Goal: Task Accomplishment & Management: Use online tool/utility

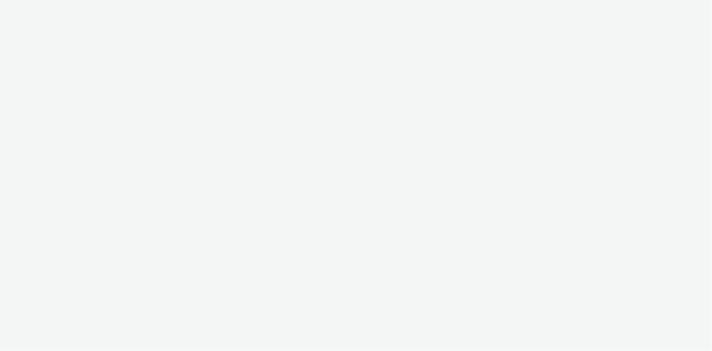
select select "d07aba32-d775-4fed-a722-f10c6504dd64"
select select "f97d6638-e0a1-4f7a-bf46-55015878e29e"
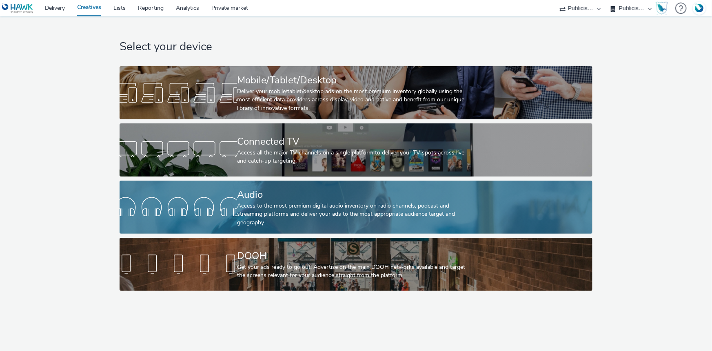
click at [305, 196] on div "Audio" at bounding box center [354, 194] width 235 height 14
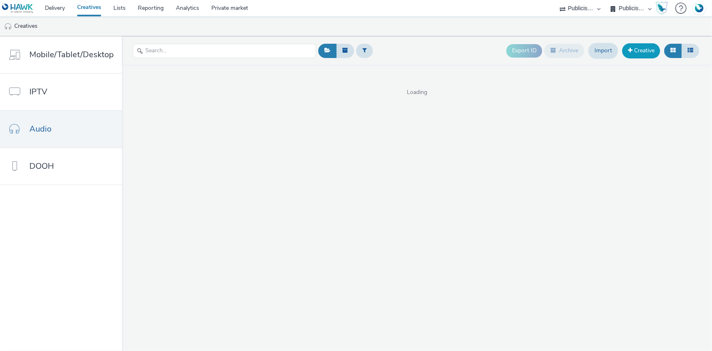
click at [643, 53] on link "Creative" at bounding box center [642, 50] width 38 height 15
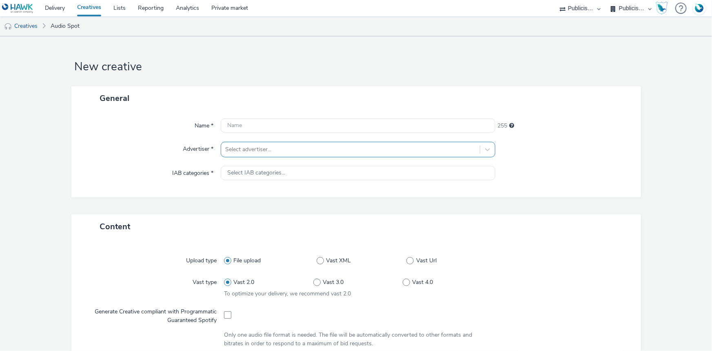
click at [288, 154] on div at bounding box center [350, 150] width 251 height 10
type input "interm"
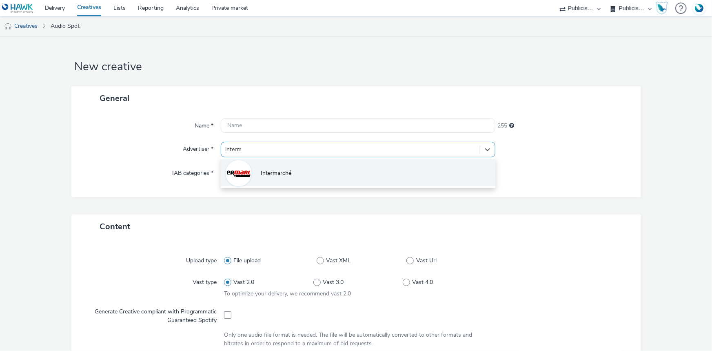
click at [291, 170] on li "Intermarché" at bounding box center [358, 172] width 275 height 27
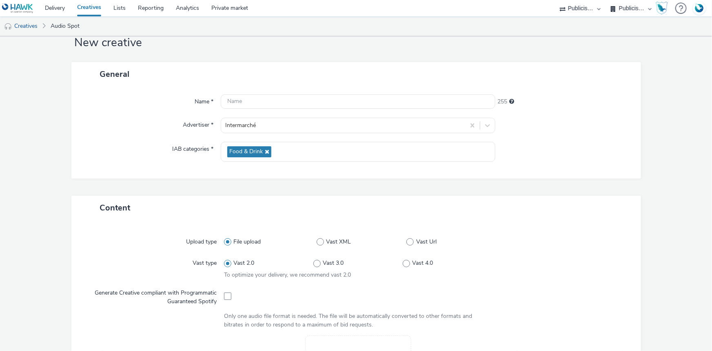
scroll to position [223, 0]
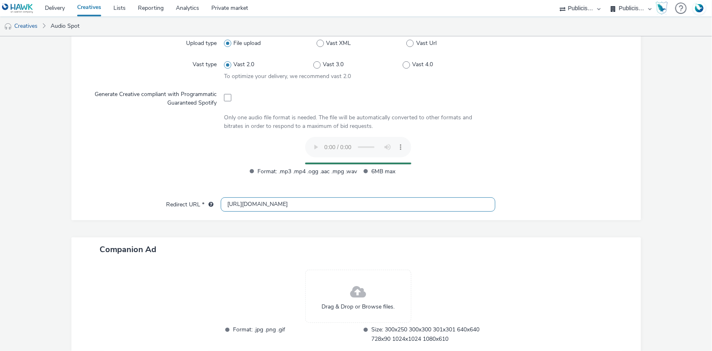
click at [235, 203] on input "[URL][DOMAIN_NAME]" at bounding box center [358, 204] width 275 height 14
type input "https://intermarche.com"
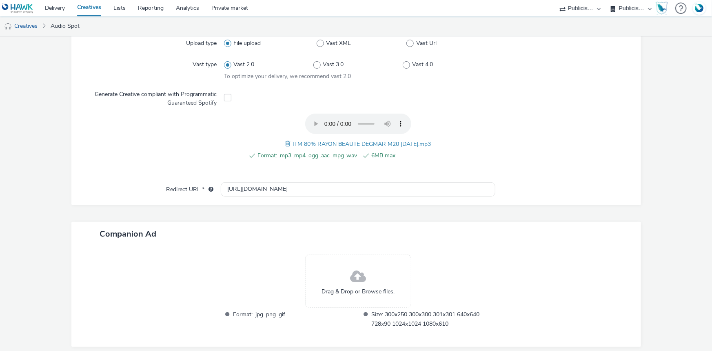
scroll to position [0, 0]
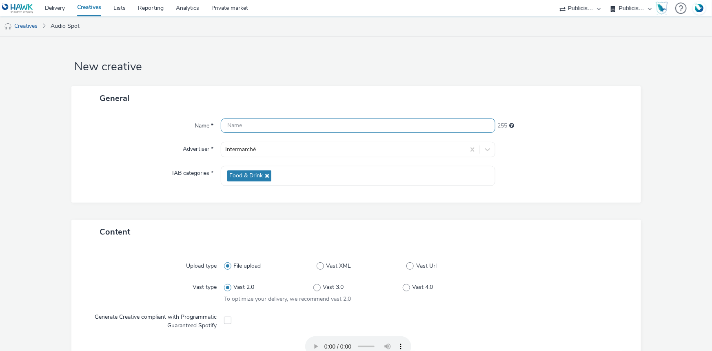
drag, startPoint x: 267, startPoint y: 120, endPoint x: 273, endPoint y: 124, distance: 6.5
click at [267, 120] on input "text" at bounding box center [358, 125] width 275 height 14
paste input "ITM 80% RAYON BEAUTE DEGMAR M20 02.09.25"
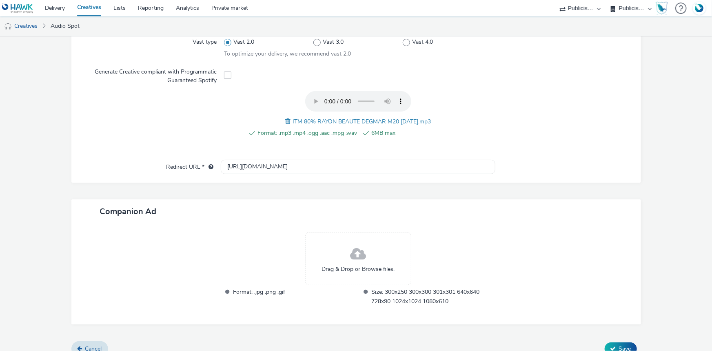
scroll to position [256, 0]
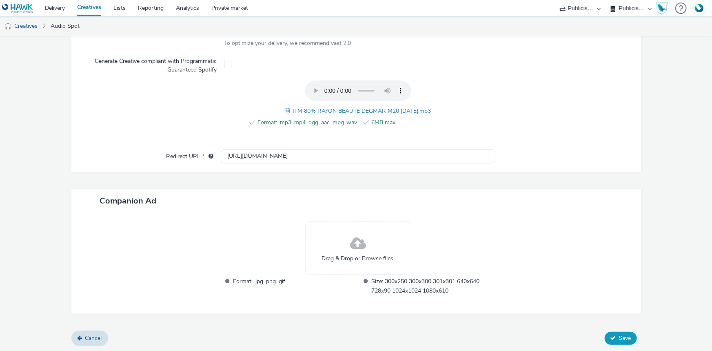
type input "ITM 80% RAYON BEAUTE DEGMAR M20 02.09.25"
click at [612, 338] on button "Save" at bounding box center [621, 338] width 32 height 13
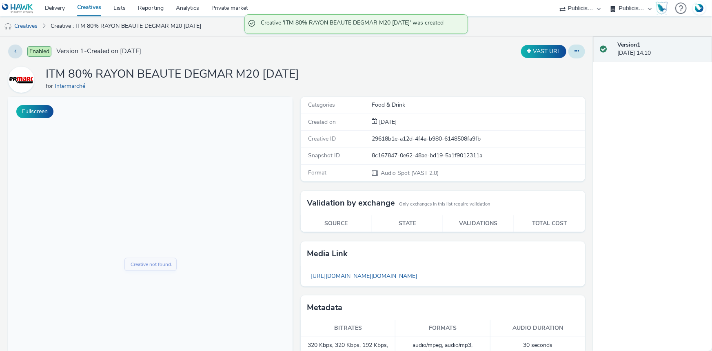
click at [575, 50] on icon at bounding box center [577, 51] width 4 height 6
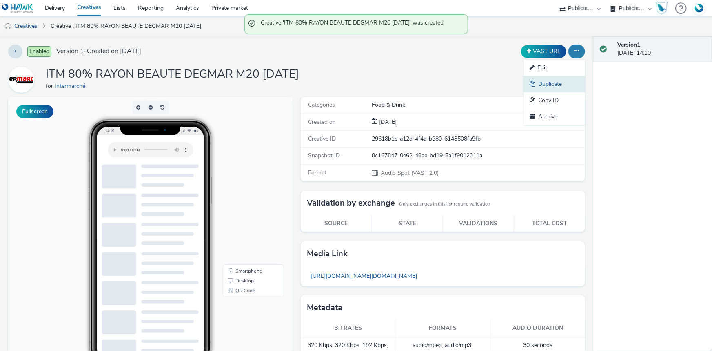
click at [550, 80] on link "Duplicate" at bounding box center [554, 84] width 61 height 16
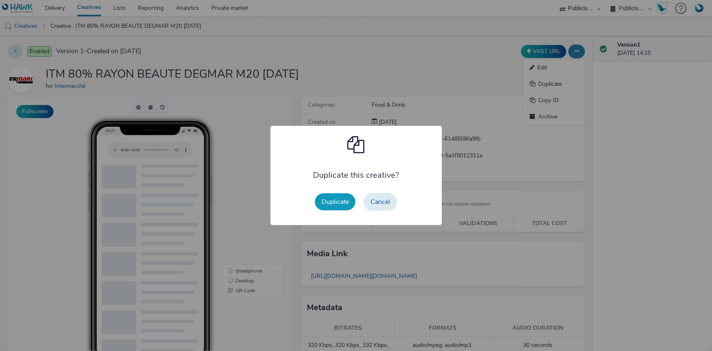
click at [342, 204] on button "Duplicate" at bounding box center [335, 201] width 40 height 17
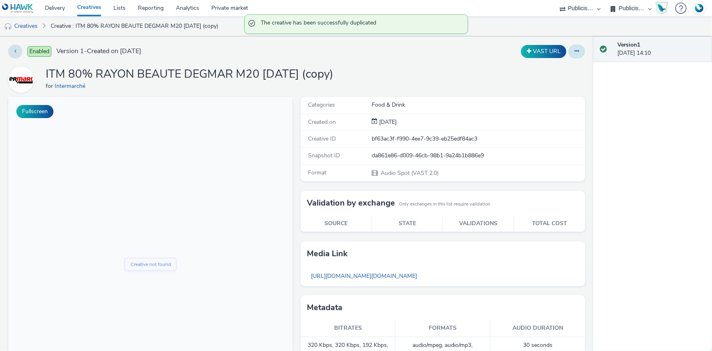
click at [569, 52] on button at bounding box center [577, 52] width 17 height 14
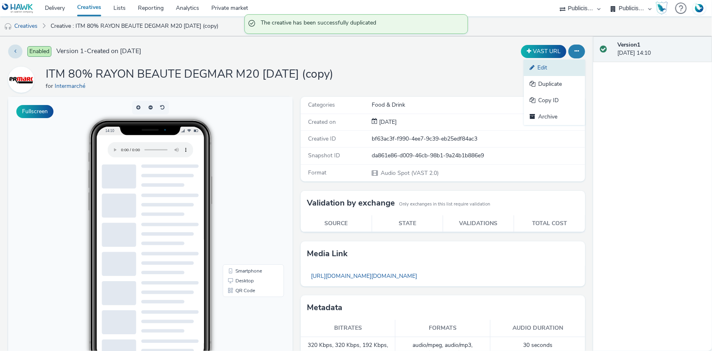
click at [555, 65] on link "Edit" at bounding box center [554, 68] width 61 height 16
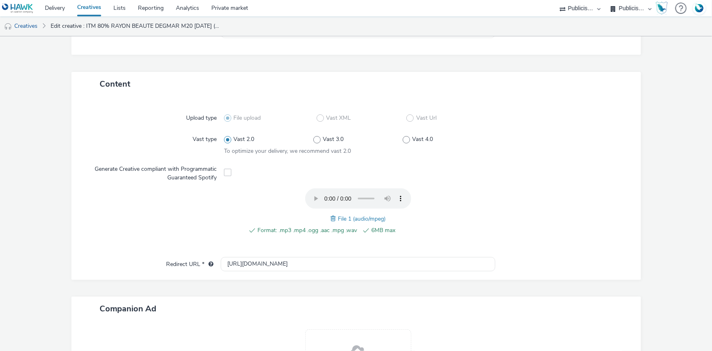
scroll to position [148, 0]
click at [331, 220] on span at bounding box center [334, 218] width 7 height 9
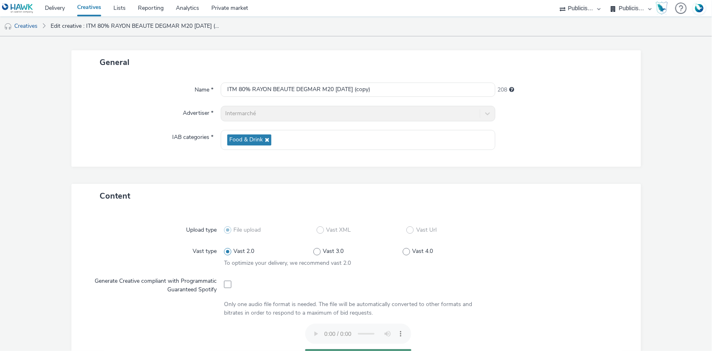
scroll to position [0, 0]
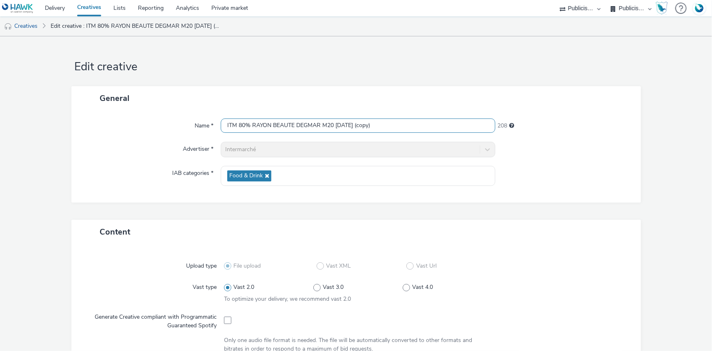
click at [259, 124] on input "ITM 80% RAYON BEAUTE DEGMAR M20 02.09.25 (copy)" at bounding box center [358, 125] width 275 height 14
paste input "JJ M20 02.09.25"
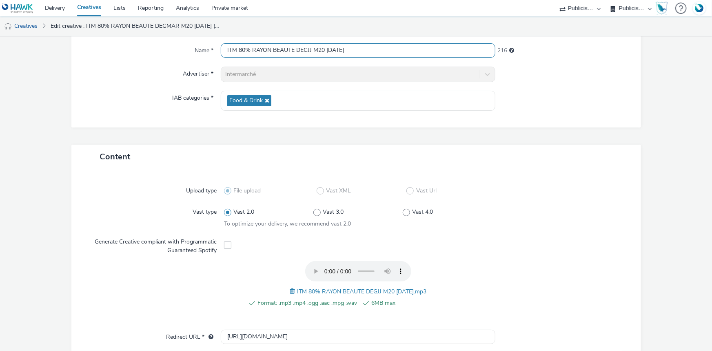
scroll to position [256, 0]
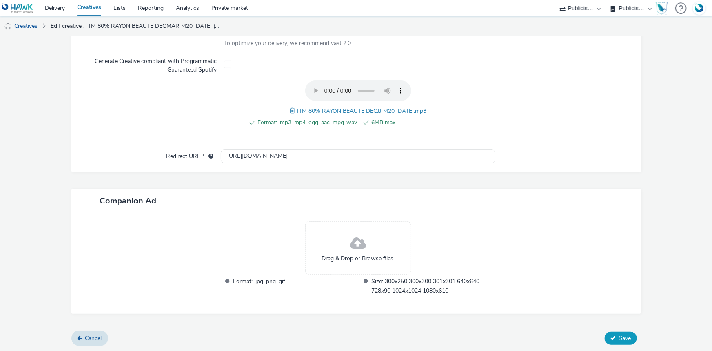
type input "ITM 80% RAYON BEAUTE DEGJJ M20 02.09.25"
click at [621, 343] on button "Save" at bounding box center [621, 338] width 32 height 13
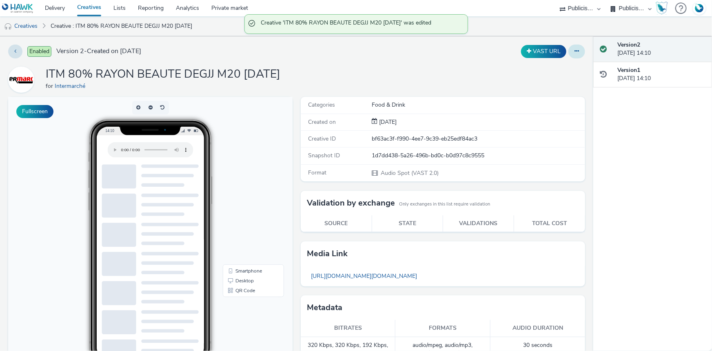
click at [569, 49] on button at bounding box center [577, 52] width 17 height 14
click at [550, 81] on link "Duplicate" at bounding box center [554, 84] width 61 height 16
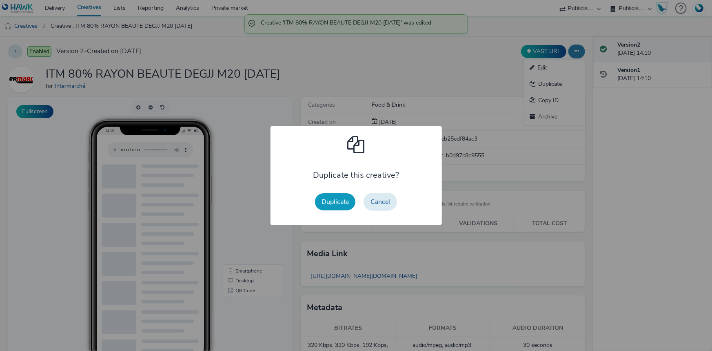
click at [329, 204] on button "Duplicate" at bounding box center [335, 201] width 40 height 17
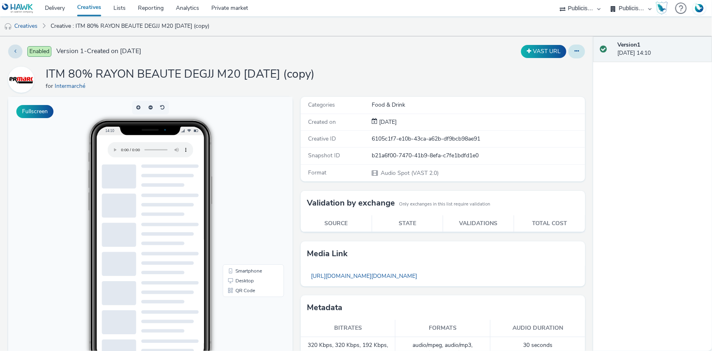
click at [576, 48] on button at bounding box center [577, 52] width 17 height 14
click at [550, 66] on link "Edit" at bounding box center [554, 68] width 61 height 16
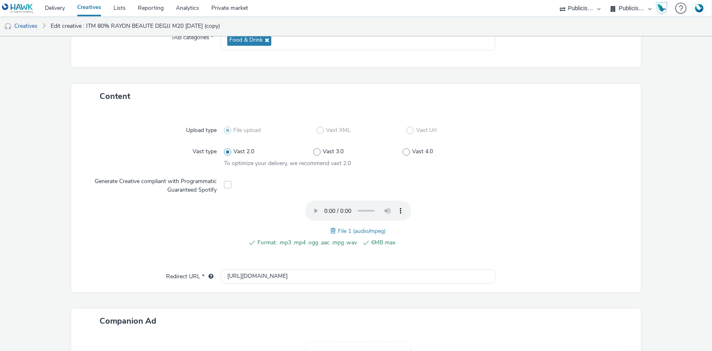
scroll to position [256, 0]
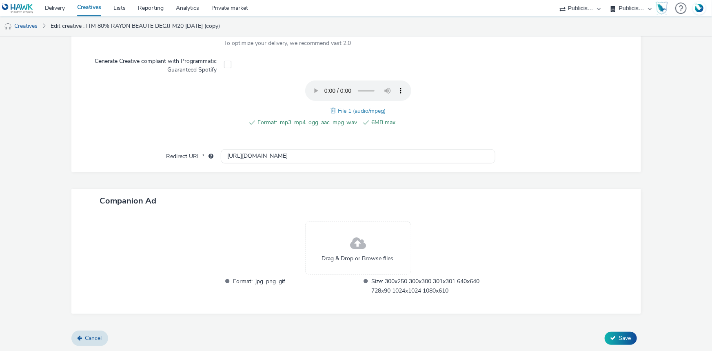
click at [331, 109] on span at bounding box center [334, 110] width 7 height 9
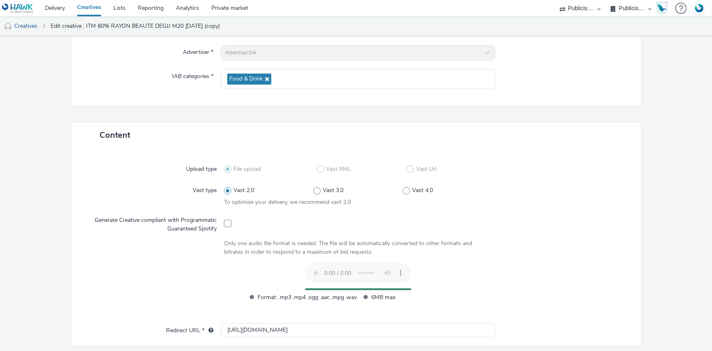
scroll to position [0, 0]
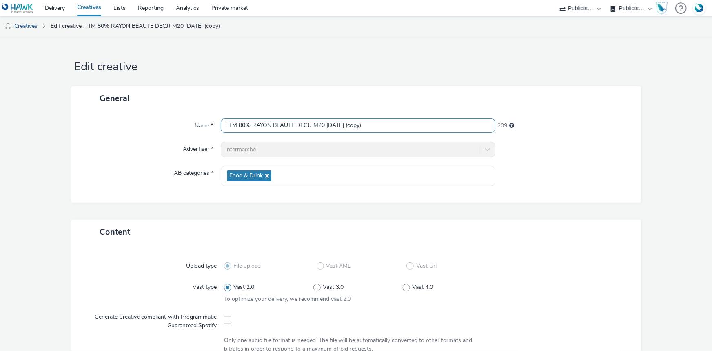
click at [276, 128] on input "ITM 80% RAYON BEAUTE DEGJJ M20 02.09.25 (copy)" at bounding box center [358, 125] width 275 height 14
paste input "PURINA ONE DEGMAR M21 11h39 03.09.25"
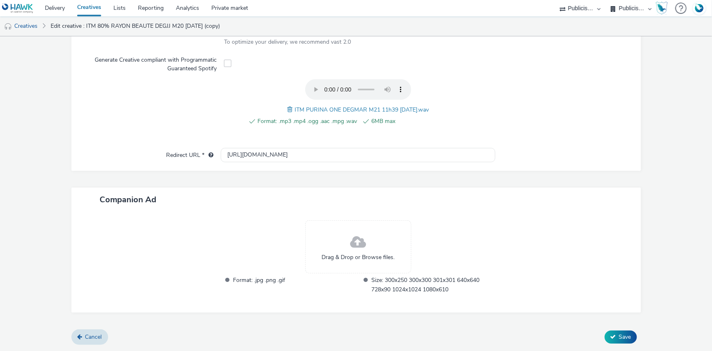
scroll to position [256, 0]
type input "ITM PURINA ONE DEGMAR M21 11h39 03.09.25"
click at [629, 335] on button "Save" at bounding box center [621, 337] width 32 height 13
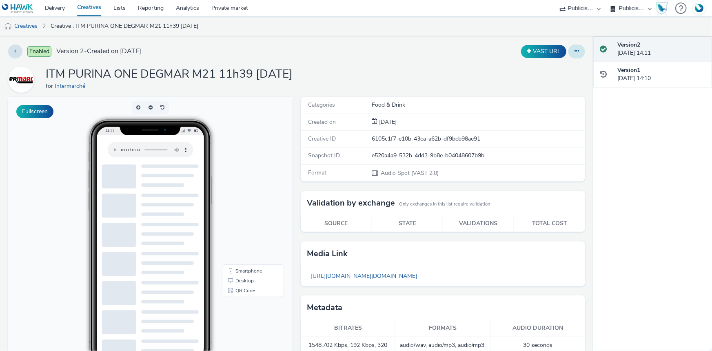
click at [573, 47] on button at bounding box center [577, 52] width 17 height 14
click at [545, 86] on link "Duplicate" at bounding box center [554, 84] width 61 height 16
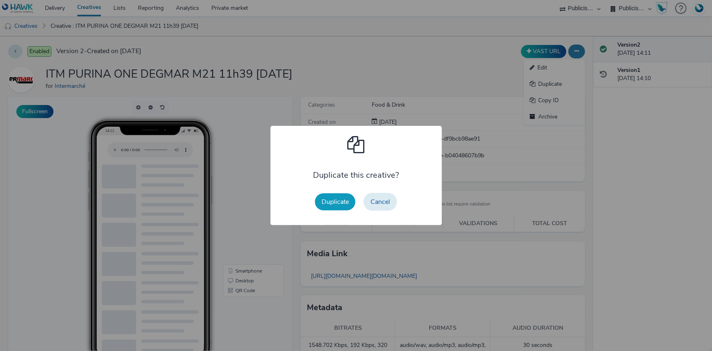
click at [340, 198] on button "Duplicate" at bounding box center [335, 201] width 40 height 17
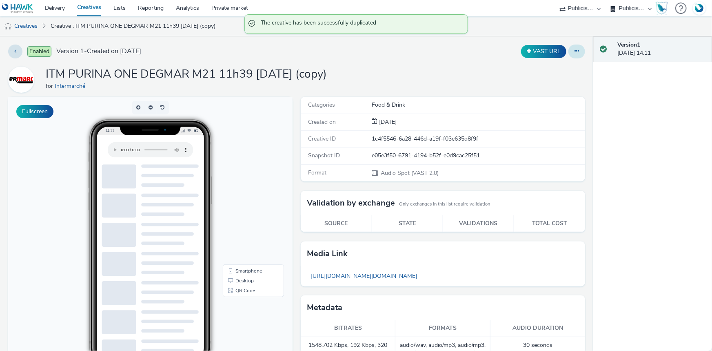
click at [575, 51] on icon at bounding box center [577, 51] width 4 height 6
click at [551, 65] on link "Edit" at bounding box center [554, 68] width 61 height 16
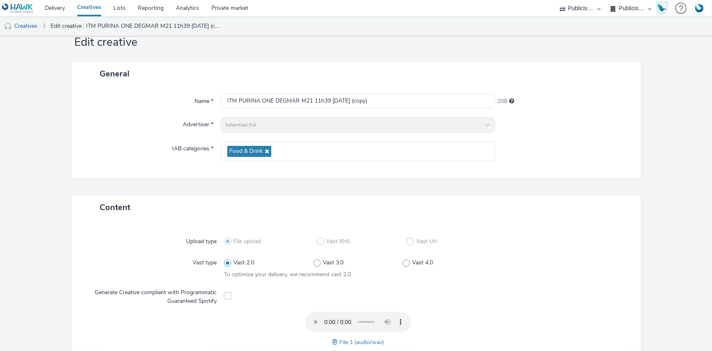
scroll to position [74, 0]
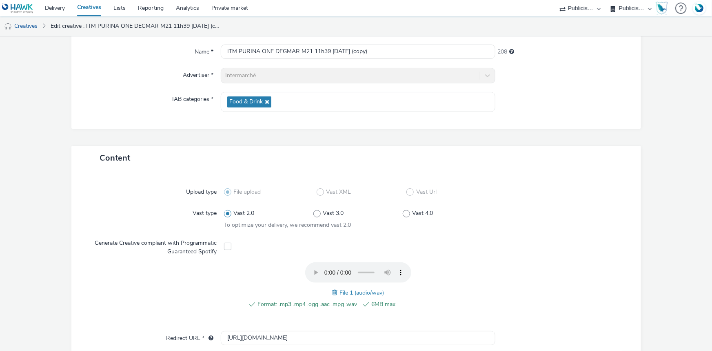
click at [333, 291] on span at bounding box center [335, 292] width 7 height 9
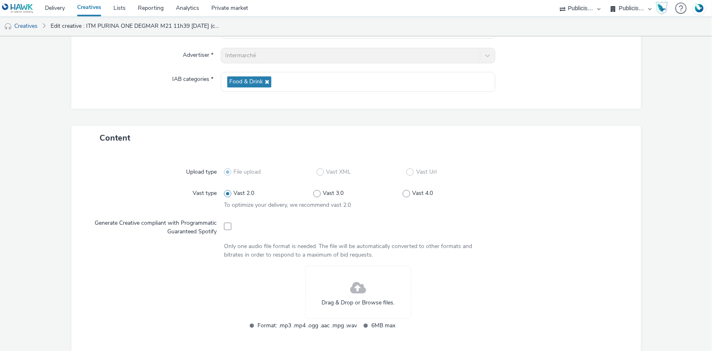
scroll to position [111, 0]
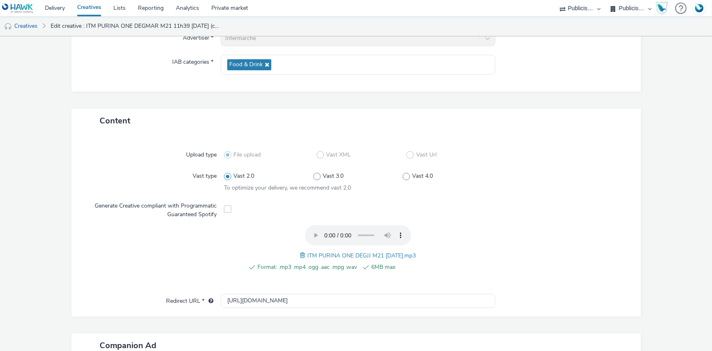
click at [347, 255] on span "ITM PURINA ONE DEGJJ M21 05.09.25.mp3" at bounding box center [362, 256] width 109 height 8
click at [345, 254] on span "ITM PURINA ONE DEGJJ M21 05.09.25.mp3" at bounding box center [362, 256] width 109 height 8
click at [351, 254] on span "ITM PURINA ONE DEGJJ M21 05.09.25.mp3" at bounding box center [362, 256] width 109 height 8
click at [351, 253] on span "ITM PURINA ONE DEGJJ M21 05.09.25.mp3" at bounding box center [362, 256] width 109 height 8
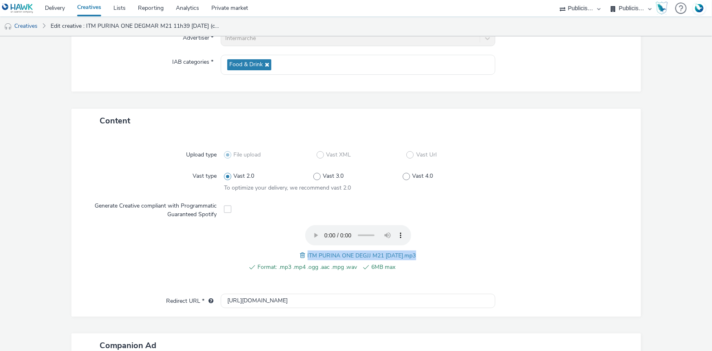
click at [351, 253] on span "ITM PURINA ONE DEGJJ M21 05.09.25.mp3" at bounding box center [362, 256] width 109 height 8
copy span "ITM PURINA ONE DEGJJ M21 05.09.25.mp3"
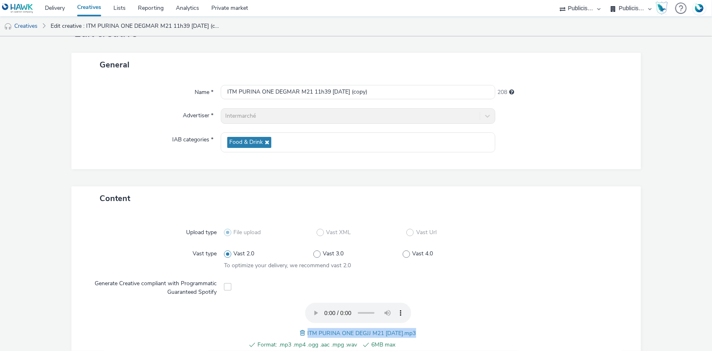
scroll to position [0, 0]
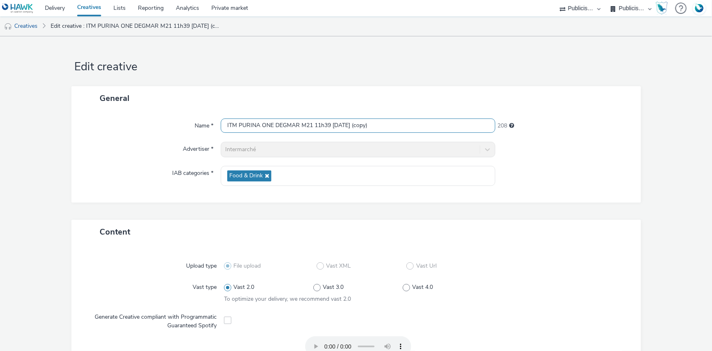
click at [287, 119] on input "ITM PURINA ONE DEGMAR M21 11h39 03.09.25 (copy)" at bounding box center [358, 125] width 275 height 14
paste input "JJ M21 05.09.25.mp3"
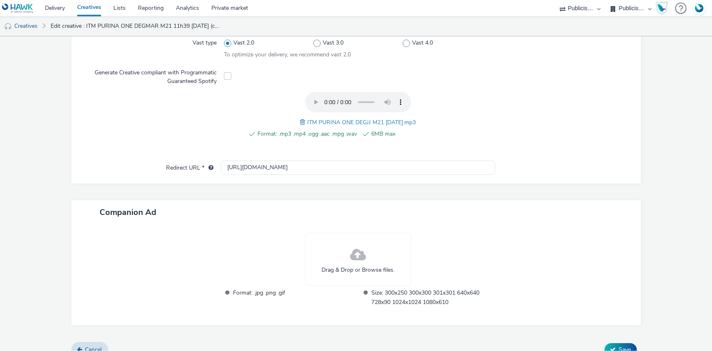
scroll to position [256, 0]
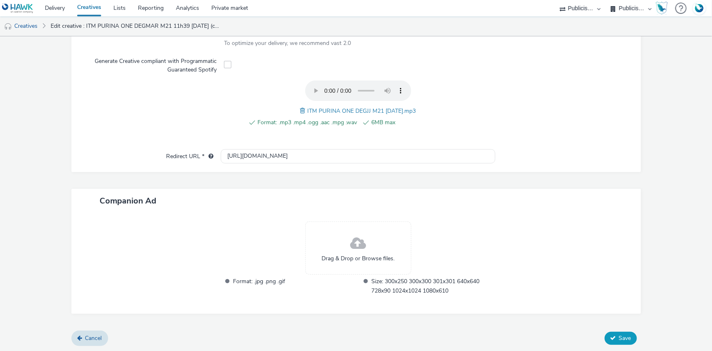
type input "ITM PURINA ONE DEGJJ M21 05.09.25"
click at [620, 336] on span "Save" at bounding box center [625, 338] width 12 height 8
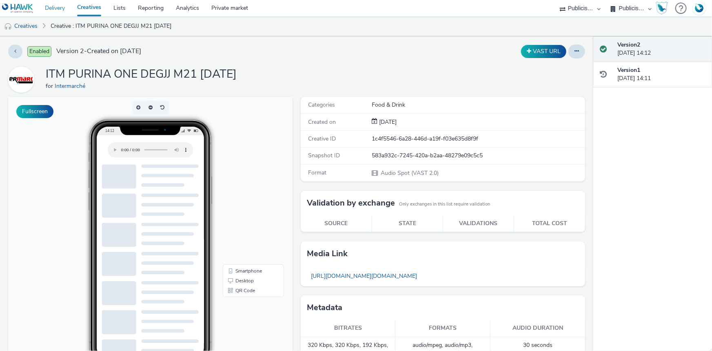
click at [56, 9] on link "Delivery" at bounding box center [55, 8] width 32 height 16
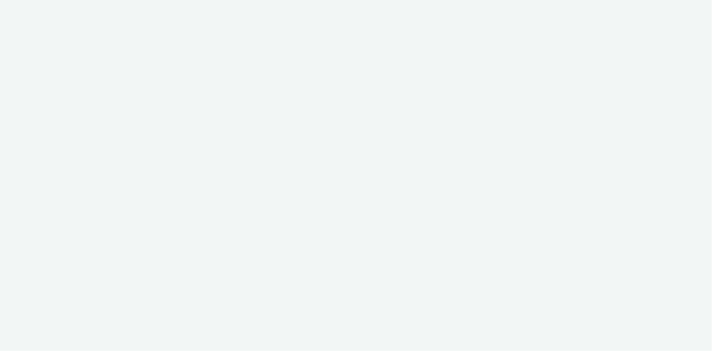
select select "736c65be-d9cf-44d3-ad4f-8a567b391e95"
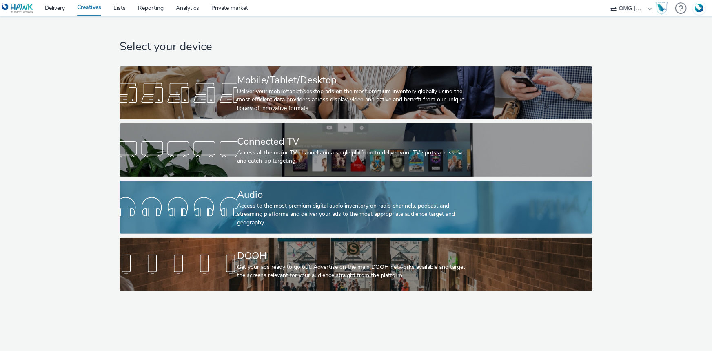
click at [290, 190] on div "Audio" at bounding box center [354, 194] width 235 height 14
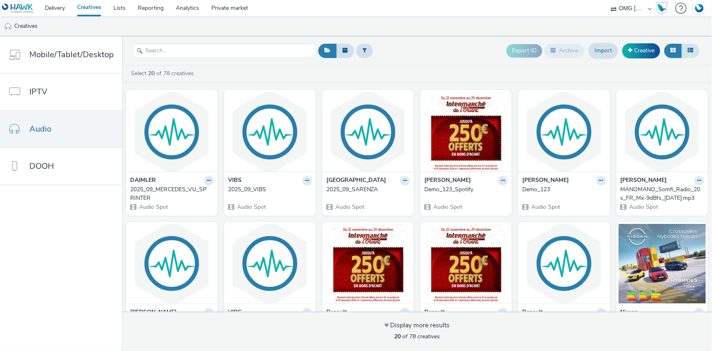
click at [693, 48] on icon at bounding box center [691, 50] width 6 height 6
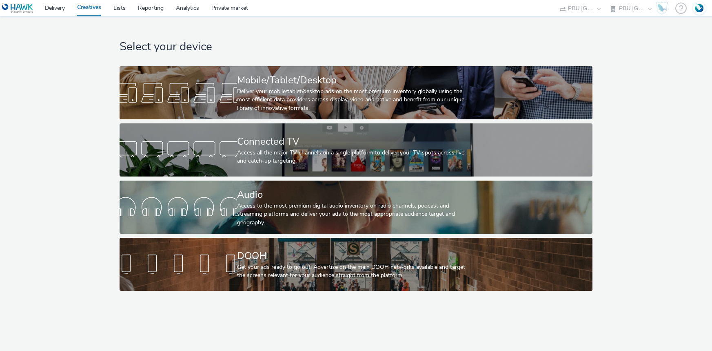
select select "38ed0f18-cbca-4106-be45-330e11e5f0af"
select select "f42c2087-8482-4af0-9099-e05519206007"
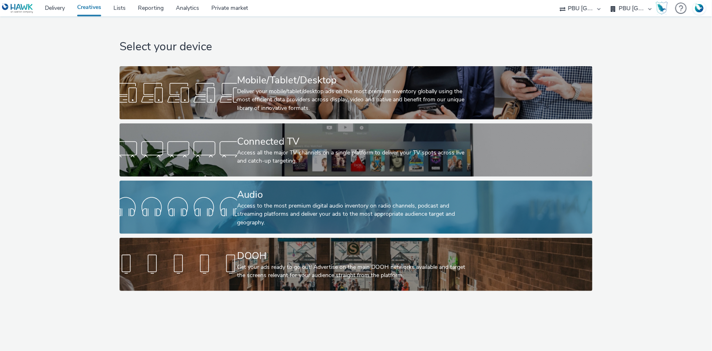
click at [268, 191] on div "Audio" at bounding box center [354, 194] width 235 height 14
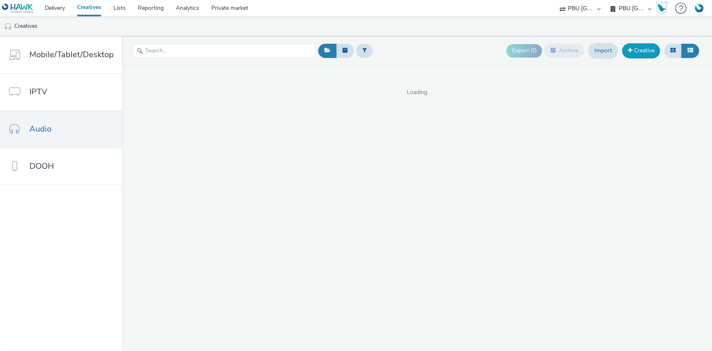
click at [638, 51] on link "Creative" at bounding box center [642, 50] width 38 height 15
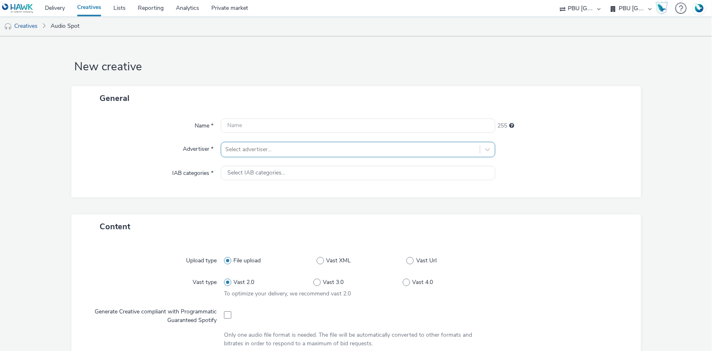
click at [272, 150] on div at bounding box center [350, 150] width 251 height 10
type input "tot"
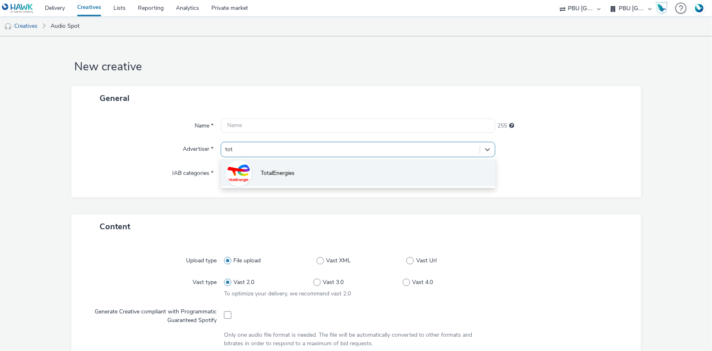
click at [294, 169] on li "TotalEnergies" at bounding box center [358, 172] width 275 height 27
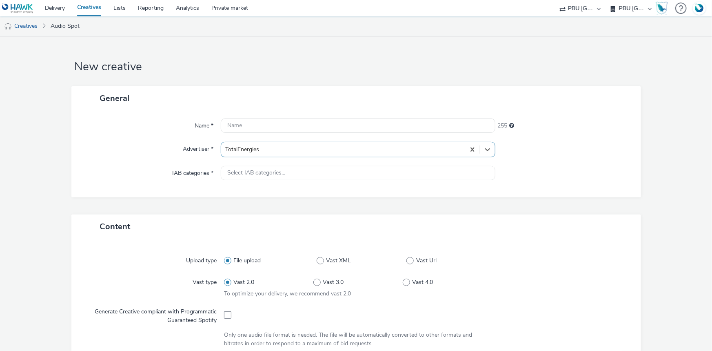
type input "http://totalenergies.fr"
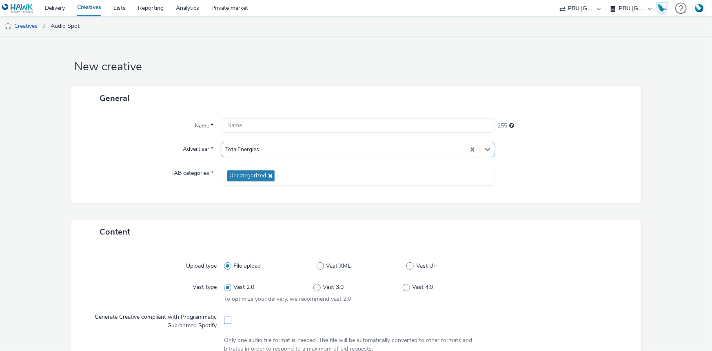
click at [229, 318] on span at bounding box center [227, 319] width 7 height 7
checkbox input "true"
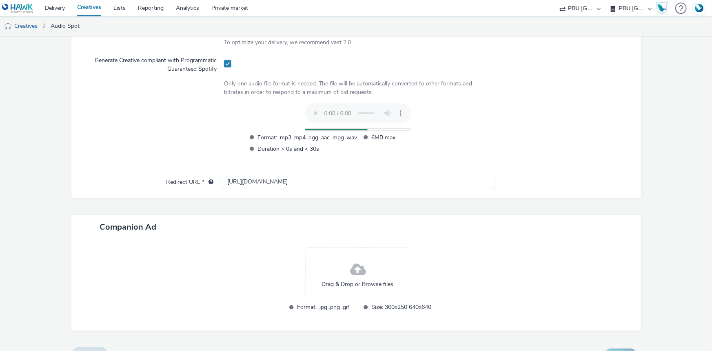
scroll to position [260, 0]
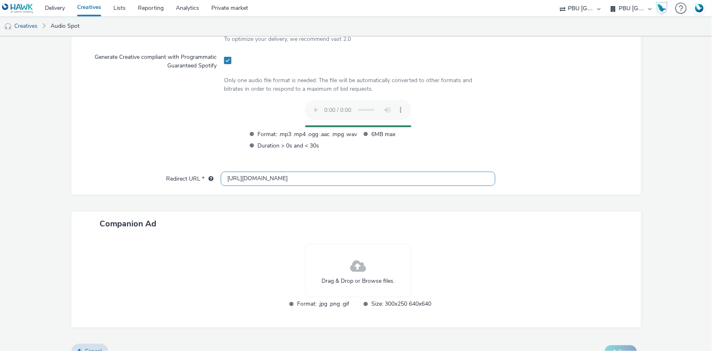
click at [236, 179] on input "http://totalenergies.fr" at bounding box center [358, 178] width 275 height 14
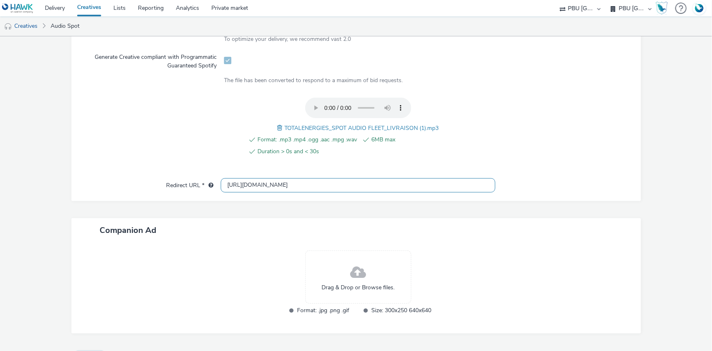
type input "https://totalenergies.fr"
click at [303, 124] on span "TOTALENERGIES_SPOT AUDIO FLEET_LIVRAISON (1).mp3" at bounding box center [362, 128] width 154 height 8
copy span "TOTALENERGIES_SPOT AUDIO FLEET_LIVRAISON (1).mp3"
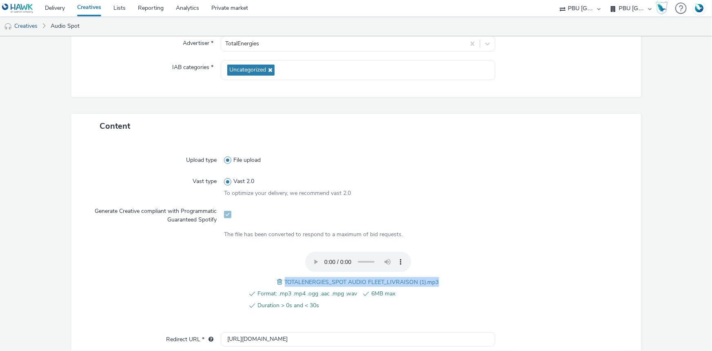
scroll to position [0, 0]
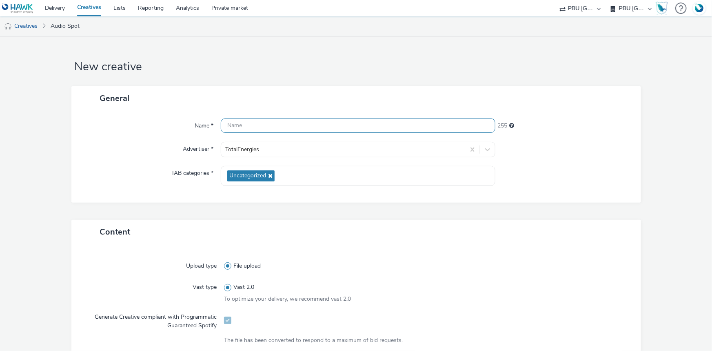
click at [260, 124] on input "text" at bounding box center [358, 125] width 275 height 14
paste input "TOTALENERGIES_SPOT AUDIO FLEET_LIVRAISON (1).mp3"
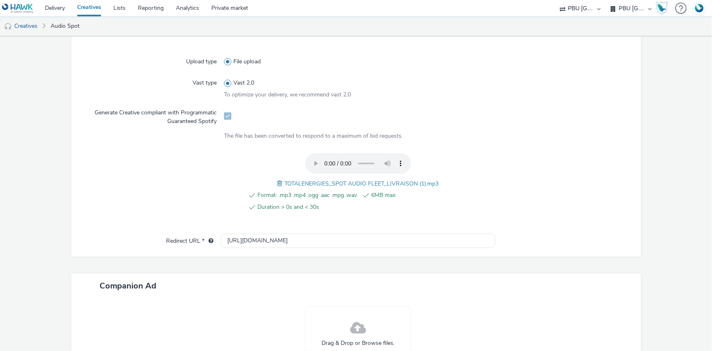
scroll to position [280, 0]
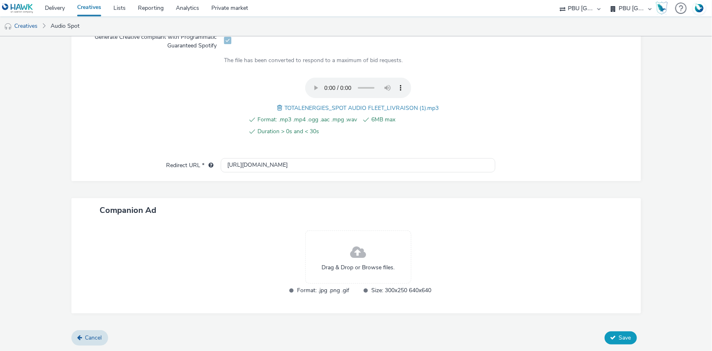
type input "TOTALENERGIES_SPOT AUDIO FLEET_LIVRAISON_Spotify"
click at [624, 336] on span "Save" at bounding box center [625, 338] width 12 height 8
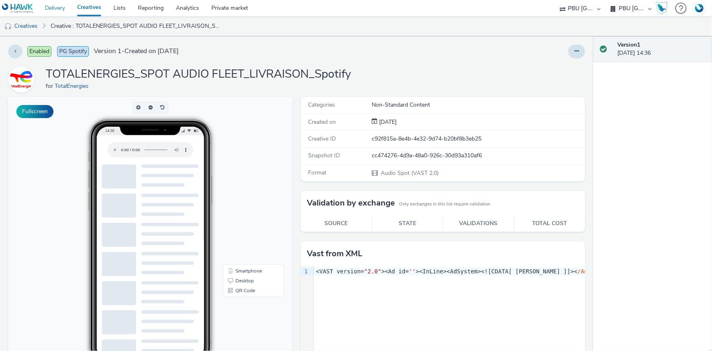
click at [58, 8] on link "Delivery" at bounding box center [55, 8] width 32 height 16
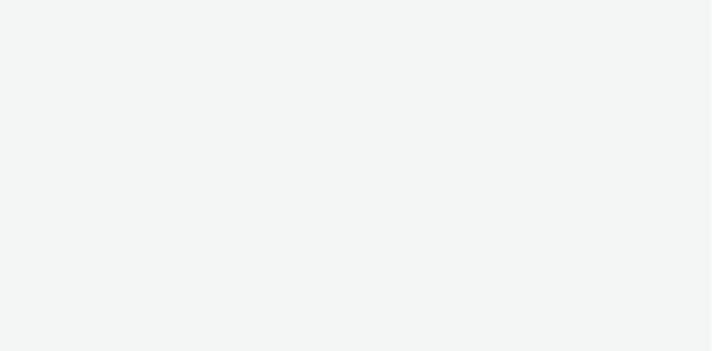
select select "d07aba32-d775-4fed-a722-f10c6504dd64"
select select "f97d6638-e0a1-4f7a-bf46-55015878e29e"
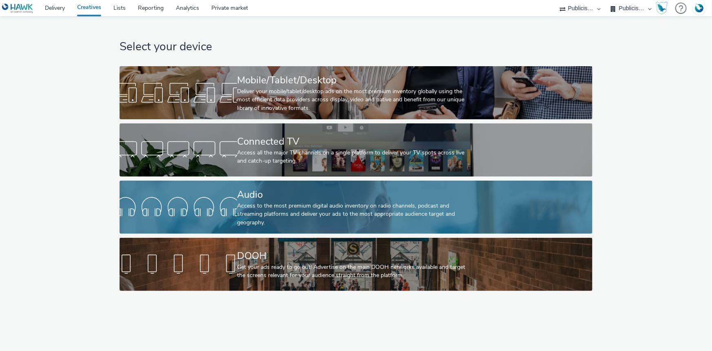
click at [220, 187] on link "Audio Access to the most premium digital audio inventory on radio channels, pod…" at bounding box center [356, 206] width 473 height 53
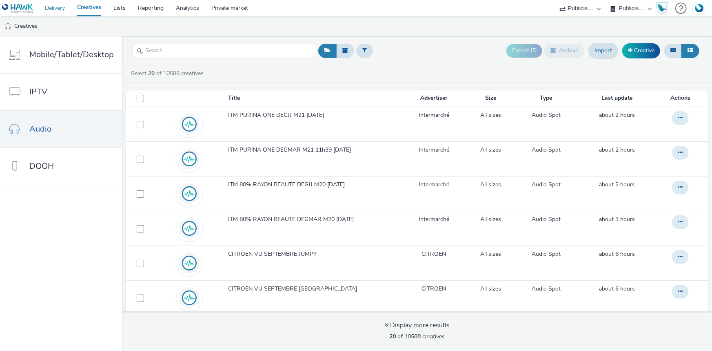
click at [62, 5] on link "Delivery" at bounding box center [55, 8] width 32 height 16
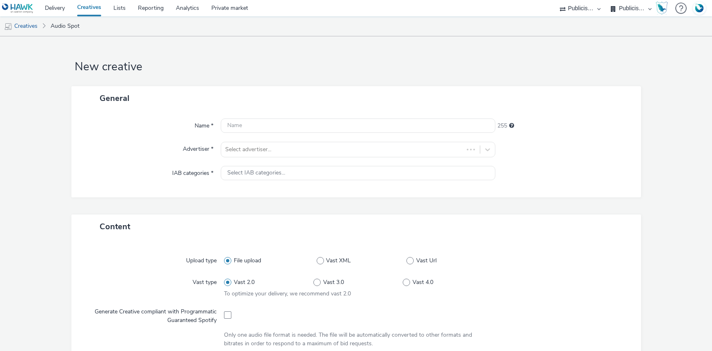
select select "d07aba32-d775-4fed-a722-f10c6504dd64"
select select "f97d6638-e0a1-4f7a-bf46-55015878e29e"
click at [269, 151] on div at bounding box center [350, 150] width 251 height 10
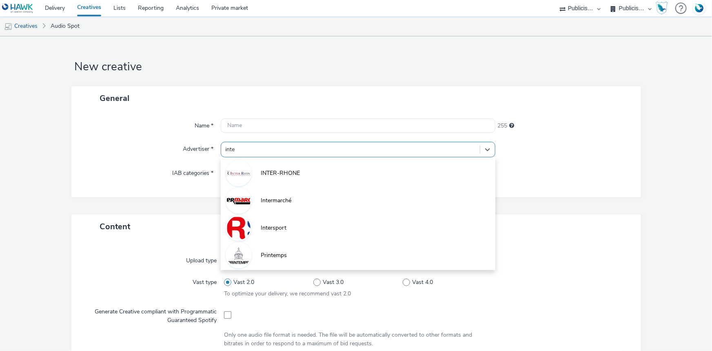
type input "inter"
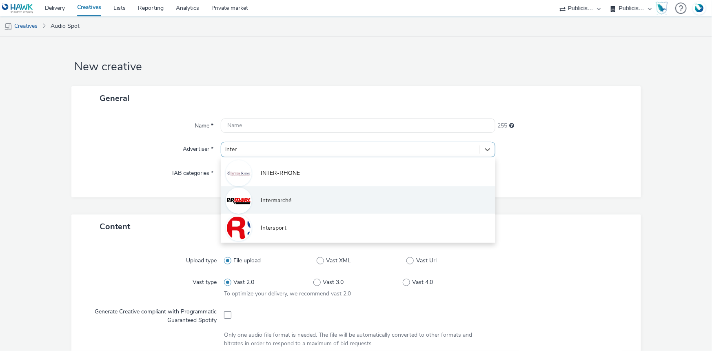
click at [280, 208] on li "Intermarché" at bounding box center [358, 199] width 275 height 27
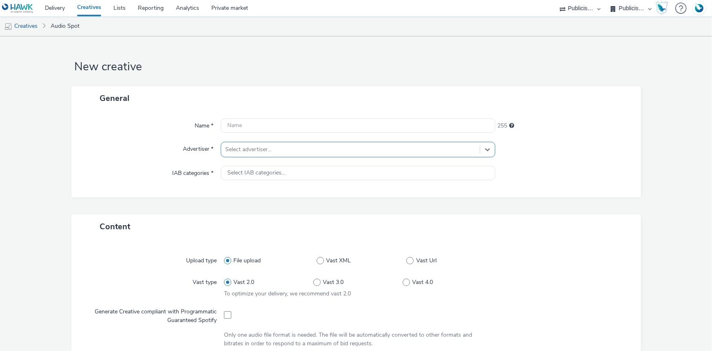
type input "[URL][DOMAIN_NAME]"
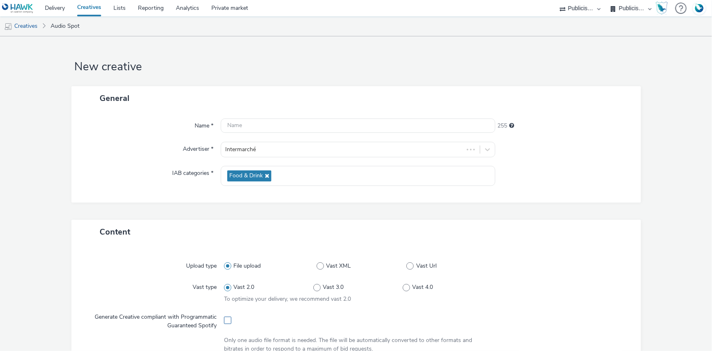
click at [226, 322] on span at bounding box center [227, 319] width 7 height 7
checkbox input "true"
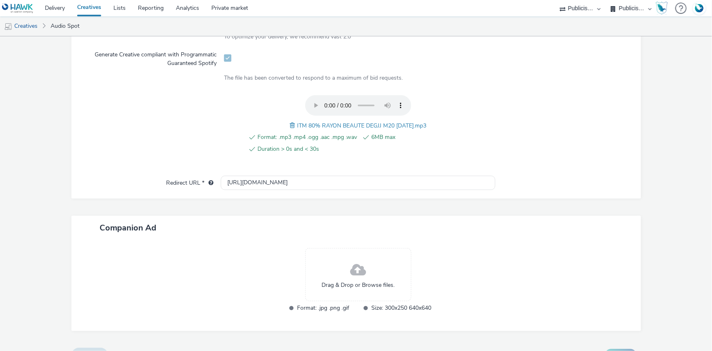
scroll to position [280, 0]
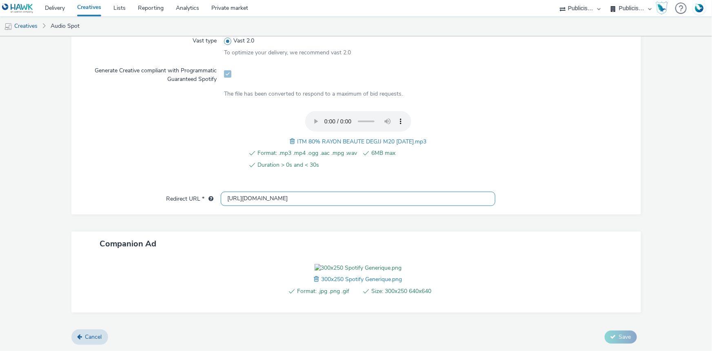
click at [252, 191] on input "[URL][DOMAIN_NAME]" at bounding box center [358, 198] width 275 height 14
paste input "s://[DOMAIN_NAME]/ddm/trackclk/N1477227.5175845SPOTIFY/B34019909.428638497;dc_t…"
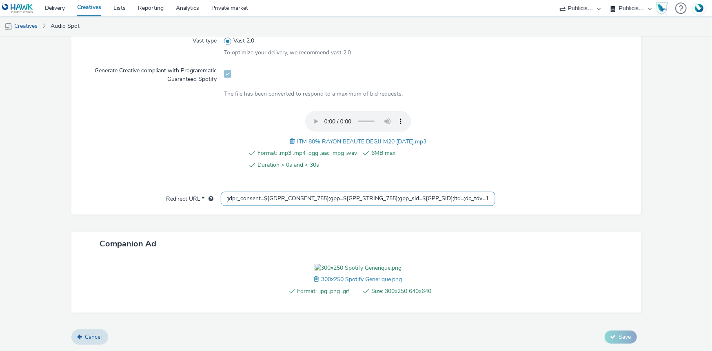
type input "https://[DOMAIN_NAME]/ddm/trackclk/N1477227.5175845SPOTIFY/B34019909.428638497;…"
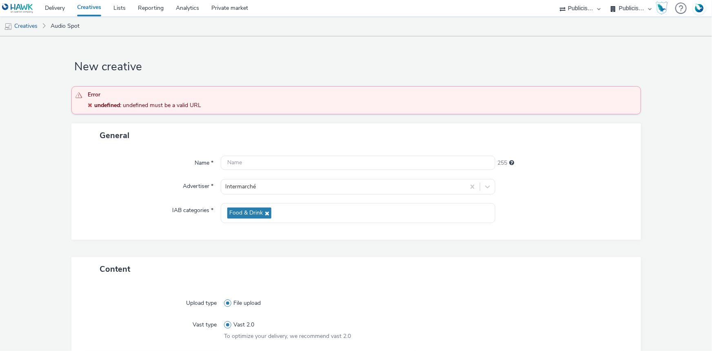
scroll to position [260, 0]
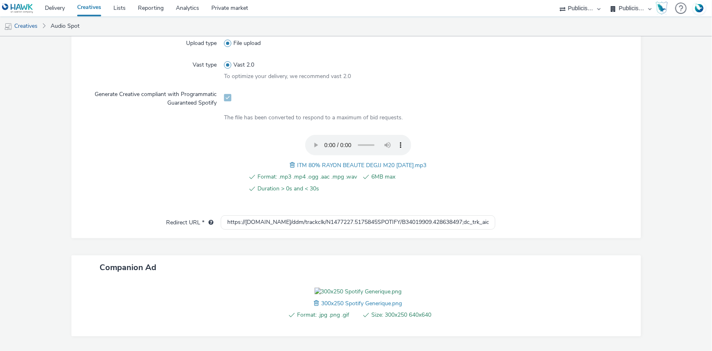
click at [341, 165] on span "ITM 80% RAYON BEAUTE DEGJJ M20 02.09.25.mp3" at bounding box center [361, 165] width 129 height 8
copy span "ITM 80% RAYON BEAUTE DEGJJ M20 02.09.25.mp3"
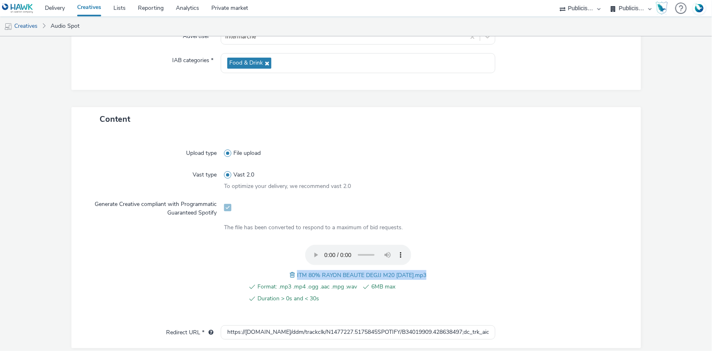
scroll to position [37, 0]
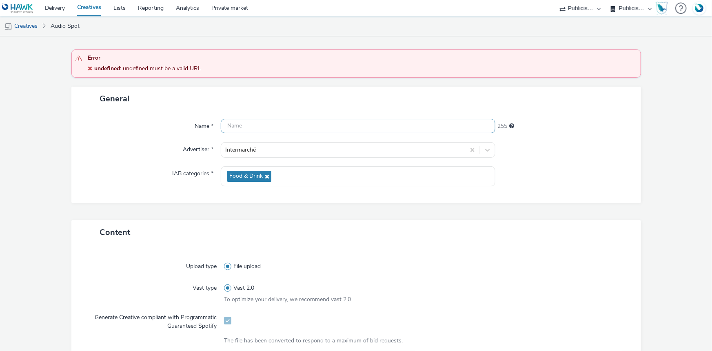
click at [256, 131] on input "text" at bounding box center [358, 126] width 275 height 14
paste input "ITM 80% RAYON BEAUTE DEGJJ M20 02.09.25.mp3"
drag, startPoint x: 348, startPoint y: 125, endPoint x: 385, endPoint y: 123, distance: 37.6
click at [387, 126] on input "ITM 80% RAYON BEAUTE DEGJJ M20 02.09.25.mp3" at bounding box center [358, 126] width 275 height 14
paste input "_Spotify"
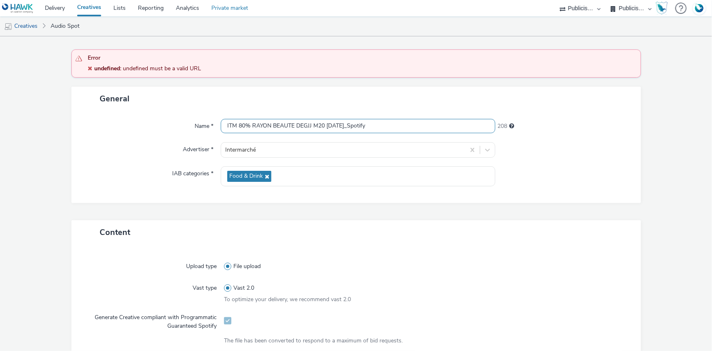
type input "ITM 80% RAYON BEAUTE DEGJJ M20 02.09.25_Spotify"
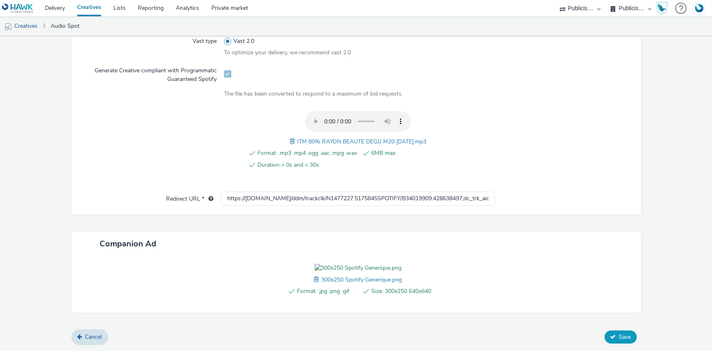
click at [619, 340] on span "Save" at bounding box center [625, 337] width 12 height 8
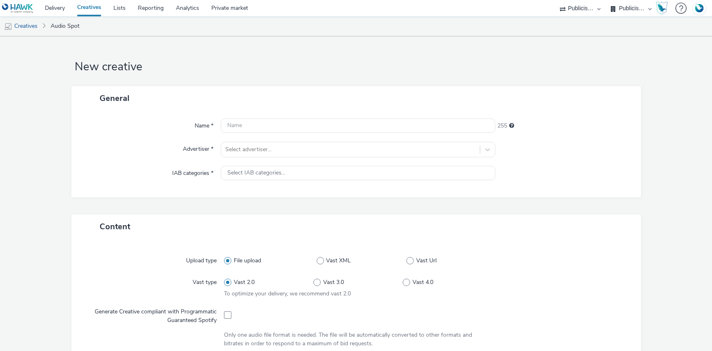
select select "d07aba32-d775-4fed-a722-f10c6504dd64"
select select "f97d6638-e0a1-4f7a-bf46-55015878e29e"
click at [257, 150] on div at bounding box center [350, 150] width 251 height 10
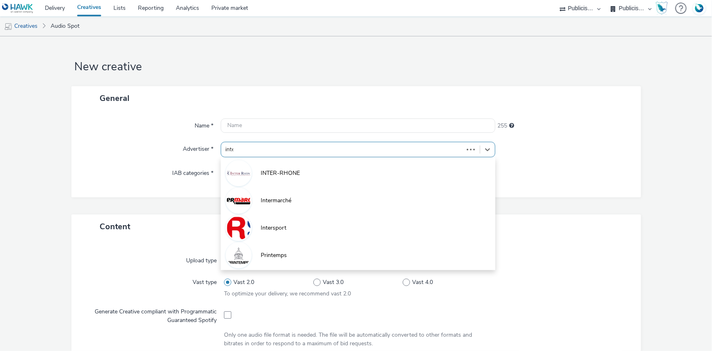
type input "inter"
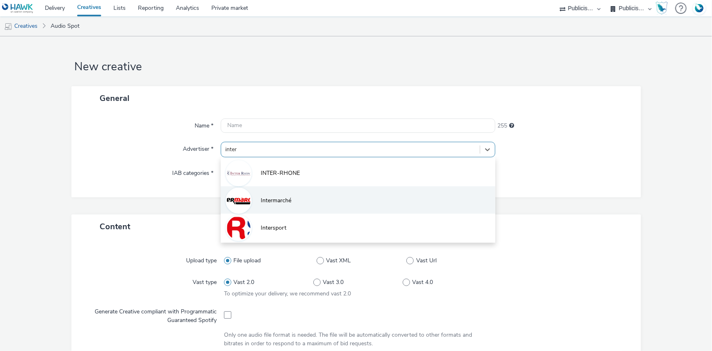
click at [286, 200] on span "Intermarché" at bounding box center [276, 200] width 31 height 8
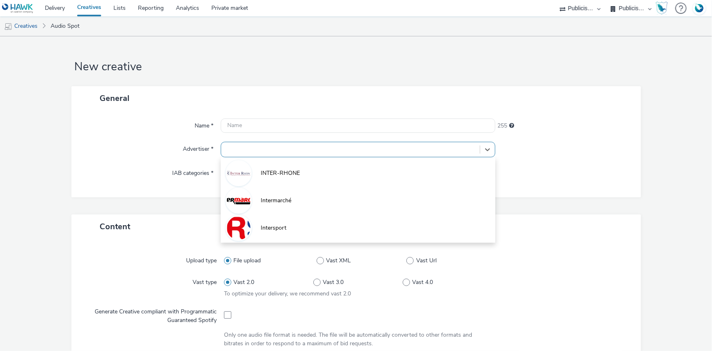
type input "[URL][DOMAIN_NAME]"
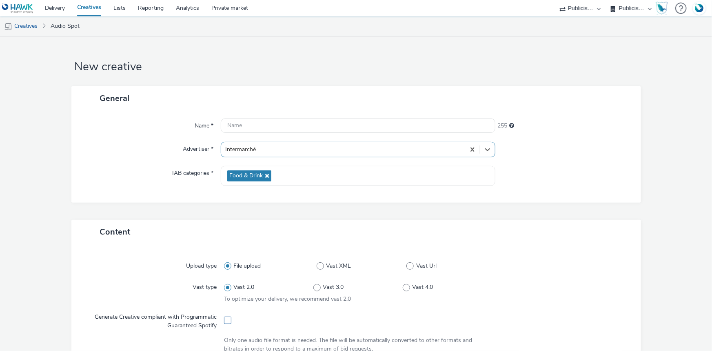
click at [226, 321] on span at bounding box center [227, 319] width 7 height 7
checkbox input "true"
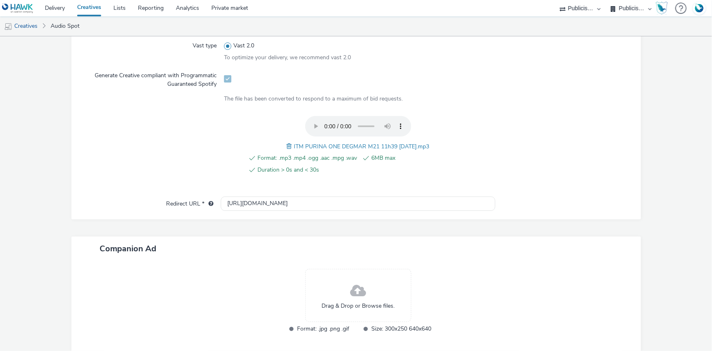
scroll to position [280, 0]
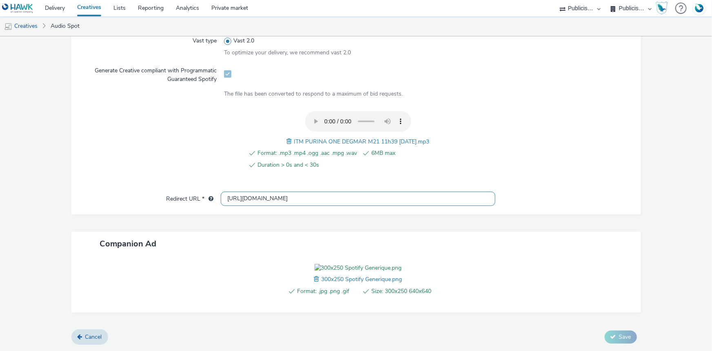
click at [247, 191] on input "[URL][DOMAIN_NAME]" at bounding box center [358, 198] width 275 height 14
paste input "s://[DOMAIN_NAME]/ddm/trackclk/N1477227.5175845SPOTIFY/B34019909.428638497;dc_t…"
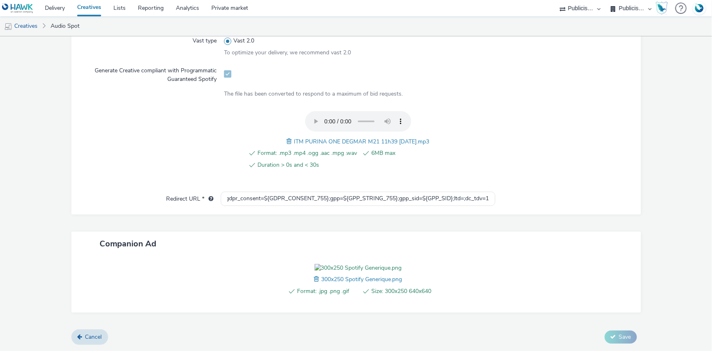
click at [616, 111] on form "New creative General Name * 255 Advertiser * Intermarché IAB categories * Food …" at bounding box center [356, 70] width 712 height 561
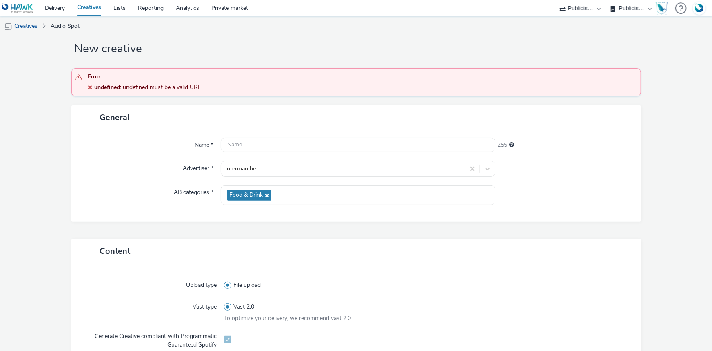
scroll to position [148, 0]
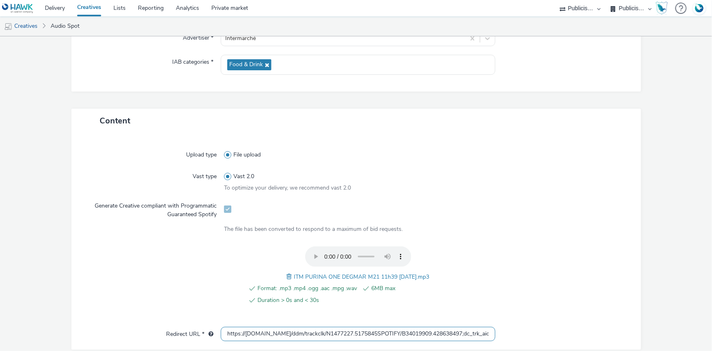
click at [283, 327] on input "https://[DOMAIN_NAME]/ddm/trackclk/N1477227.5175845SPOTIFY/B34019909.428638497;…" at bounding box center [358, 334] width 275 height 14
click at [284, 327] on input "https://[DOMAIN_NAME]/ddm/trackclk/N1477227.5175845SPOTIFY/B34019909.428638497;…" at bounding box center [358, 334] width 275 height 14
paste input "text"
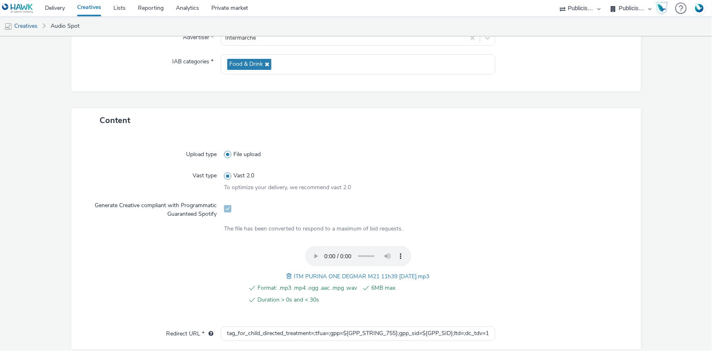
click at [599, 239] on form "New creative General Name * 255 Advertiser * Intermarché IAB categories * Food …" at bounding box center [356, 205] width 712 height 561
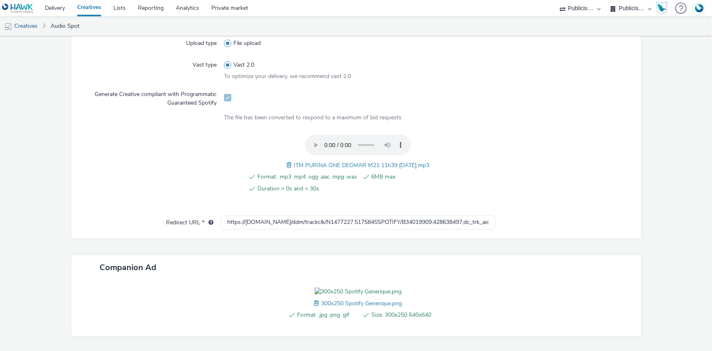
click at [595, 228] on div at bounding box center [565, 222] width 138 height 15
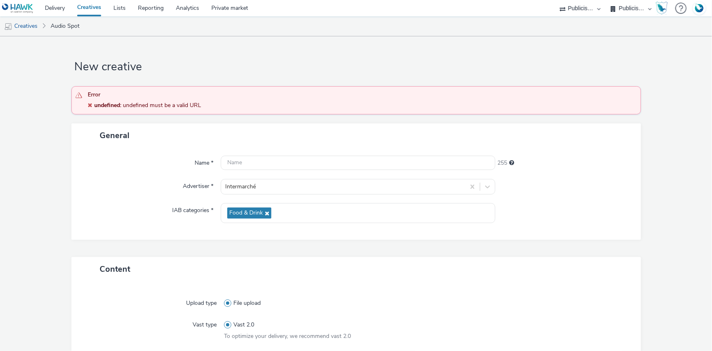
drag, startPoint x: 619, startPoint y: 259, endPoint x: 561, endPoint y: 241, distance: 60.8
click at [619, 258] on div "Content" at bounding box center [356, 269] width 570 height 24
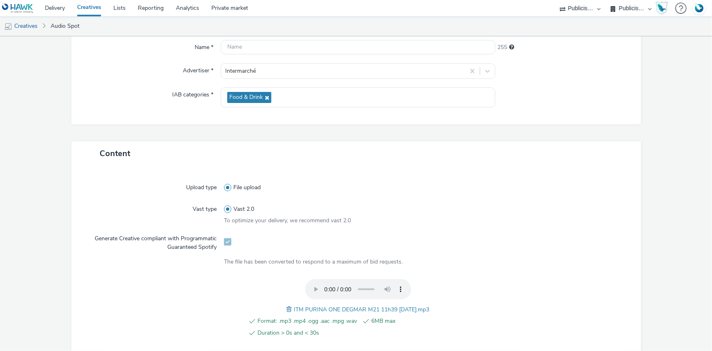
scroll to position [223, 0]
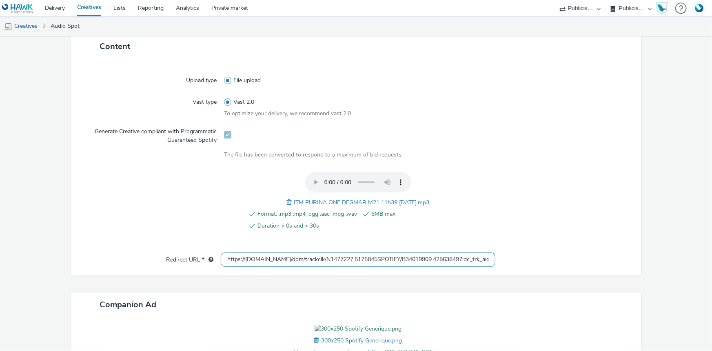
click at [329, 259] on input "https://ad.doubleclick.net/ddm/trackclk/N1477227.5175845SPOTIFY/B34019909.42863…" at bounding box center [358, 259] width 275 height 14
click at [547, 210] on div at bounding box center [559, 205] width 134 height 67
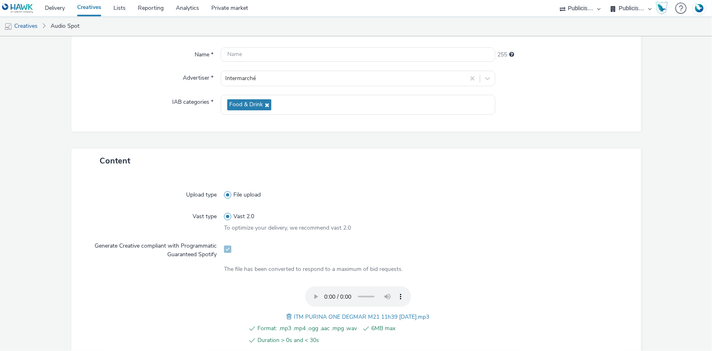
scroll to position [260, 0]
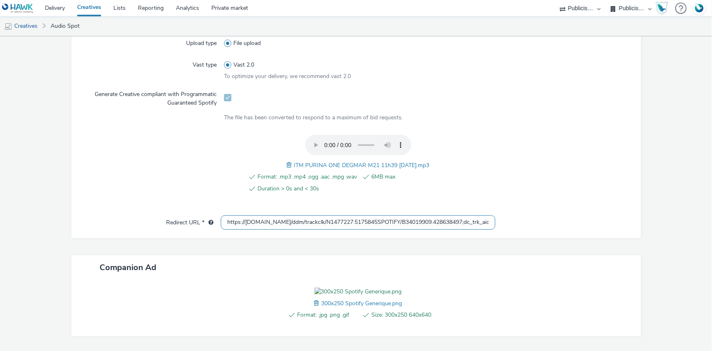
click at [305, 227] on input "https://ad.doubleclick.net/ddm/trackclk/N1477227.5175845SPOTIFY/B34019909.42863…" at bounding box center [358, 222] width 275 height 14
paste input "dpr=${GDPR};gdpr_consent=${GDPR_CONSENT_755};g"
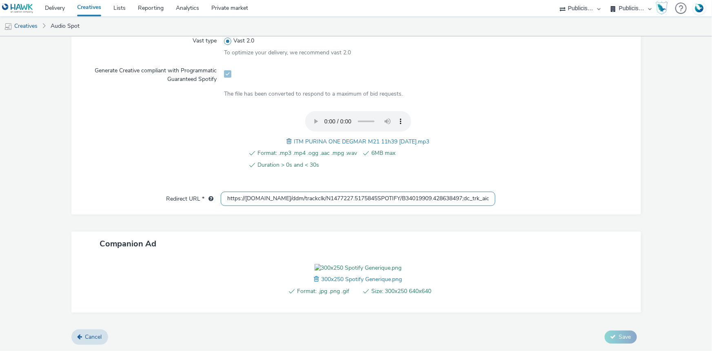
scroll to position [223, 0]
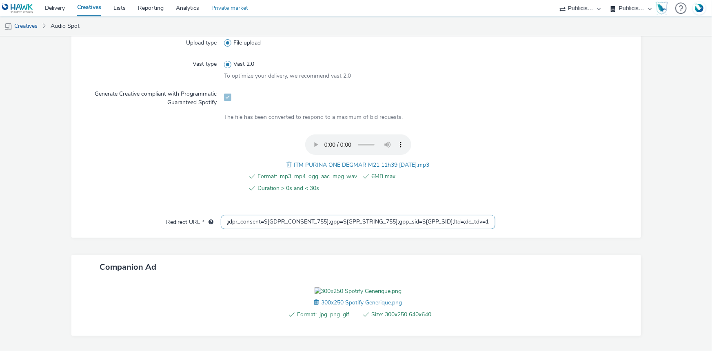
type input "https://ad.doubleclick.net/ddm/trackclk/N1477227.5175845SPOTIFY/B34019909.42863…"
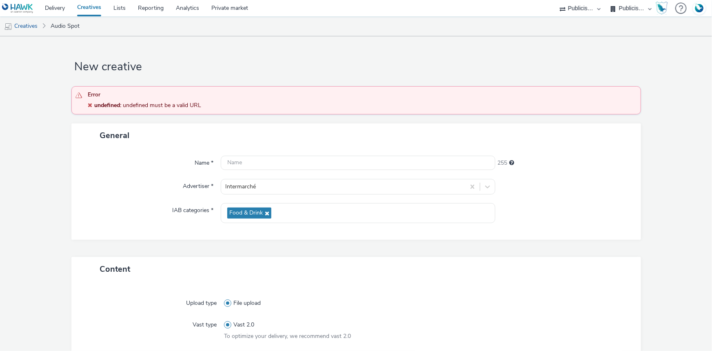
scroll to position [185, 0]
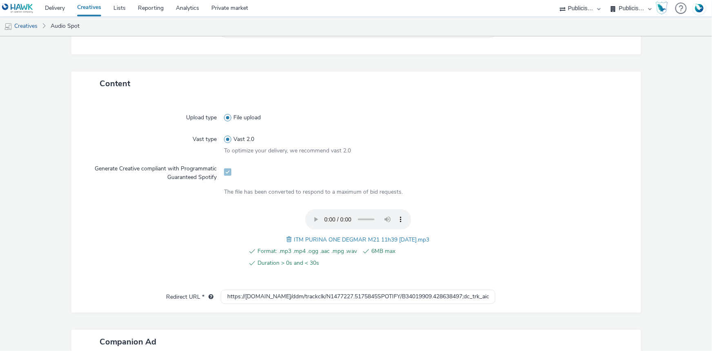
click at [334, 238] on span "ITM PURINA ONE DEGMAR M21 11h39 03.09.25.mp3" at bounding box center [362, 240] width 136 height 8
copy span "ITM PURINA ONE DEGMAR M21 11h39 03.09.25.mp3"
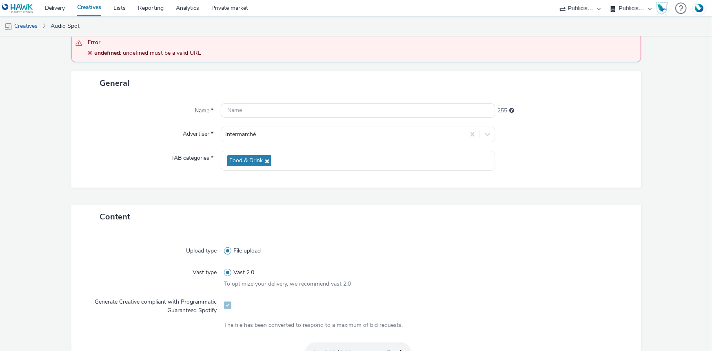
scroll to position [0, 0]
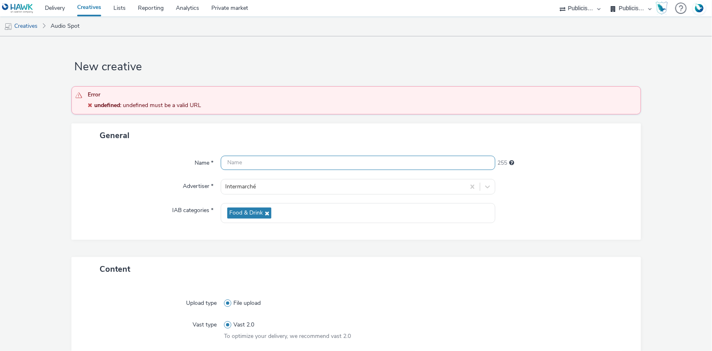
click at [251, 161] on input "text" at bounding box center [358, 163] width 275 height 14
type input "v"
paste input "ITM PURINA ONE DEGMAR M21 11h39 03.09.25.mp3"
drag, startPoint x: 355, startPoint y: 163, endPoint x: 395, endPoint y: 168, distance: 40.3
click at [394, 168] on input "ITM PURINA ONE DEGMAR M21 11h39 03.09.25.mp3" at bounding box center [358, 163] width 275 height 14
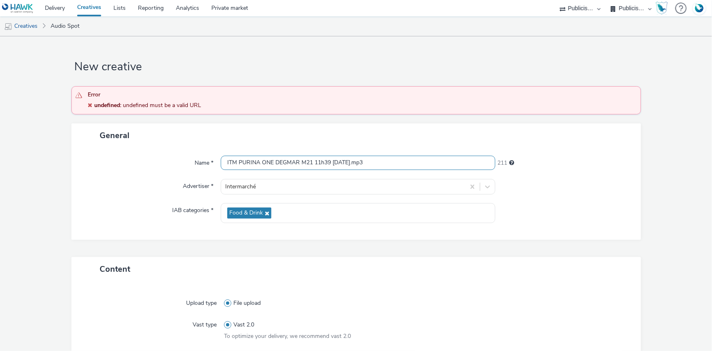
paste input "_Spotify"
type input "ITM PURINA ONE DEGMAR M21 11h39 03.09.25_Spotify"
click at [572, 194] on div "Name * ITM PURINA ONE DEGMAR M21 11h39 03.09.25_Spotify 207 Advertiser * Interm…" at bounding box center [356, 193] width 570 height 92
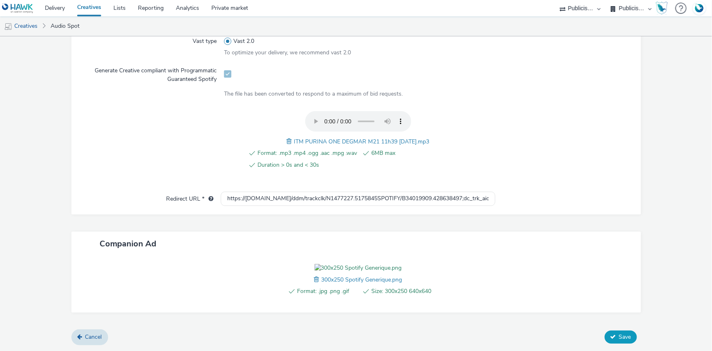
click at [618, 342] on button "Save" at bounding box center [621, 336] width 32 height 13
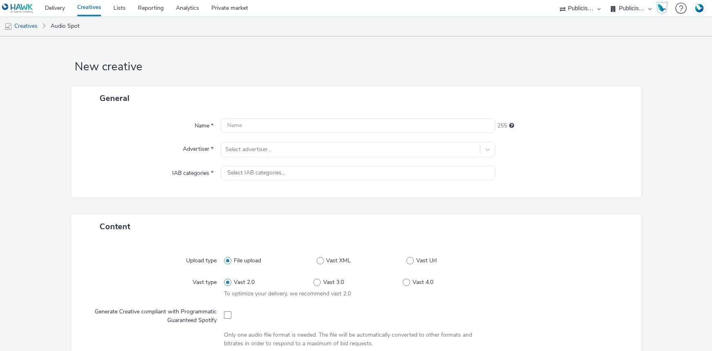
select select "d07aba32-d775-4fed-a722-f10c6504dd64"
select select "f97d6638-e0a1-4f7a-bf46-55015878e29e"
click at [274, 152] on div at bounding box center [350, 150] width 251 height 10
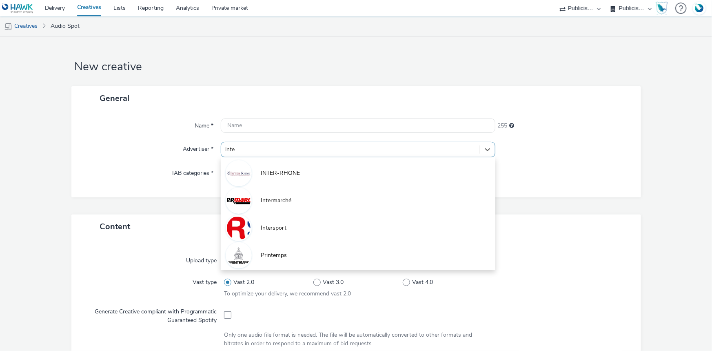
type input "inter"
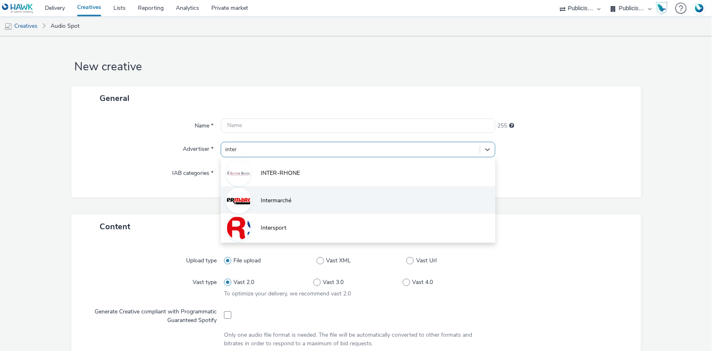
click at [282, 206] on li "Intermarché" at bounding box center [358, 199] width 275 height 27
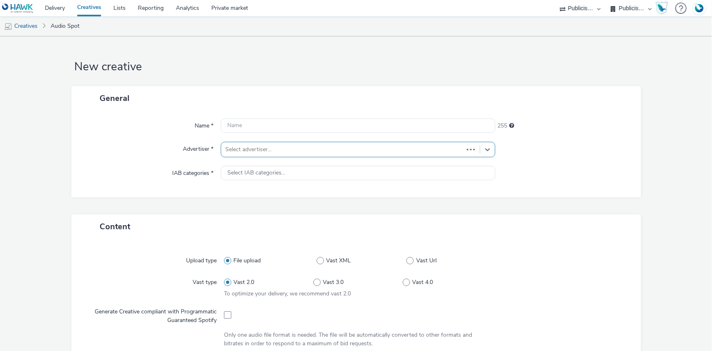
type input "[URL][DOMAIN_NAME]"
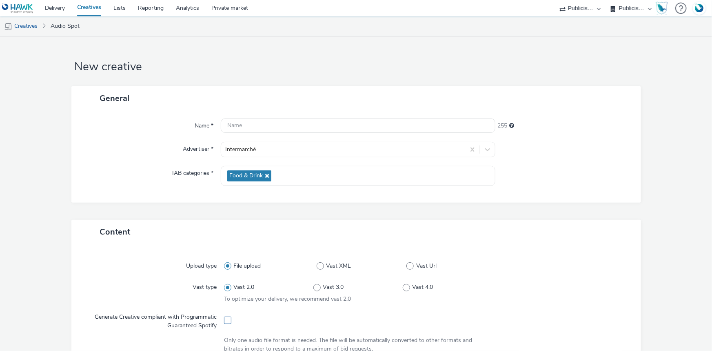
click at [226, 319] on span at bounding box center [227, 319] width 7 height 7
checkbox input "true"
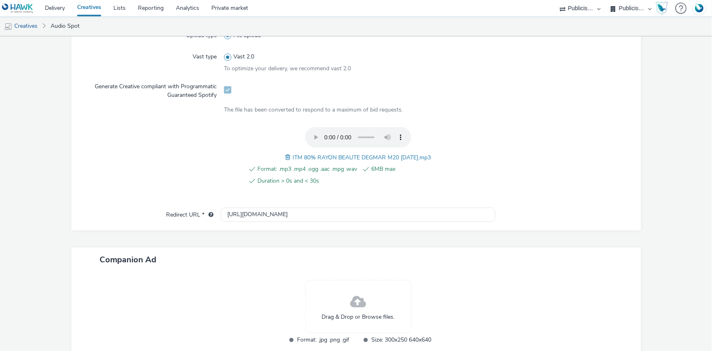
scroll to position [280, 0]
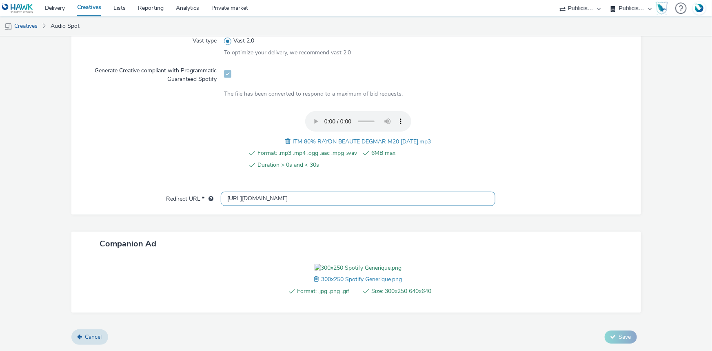
click at [262, 191] on input "[URL][DOMAIN_NAME]" at bounding box center [358, 198] width 275 height 14
paste input "s://[DOMAIN_NAME]/ddm/trackclk/N1477227.5175845SPOTIFY/B34019909.428638497;dc_t…"
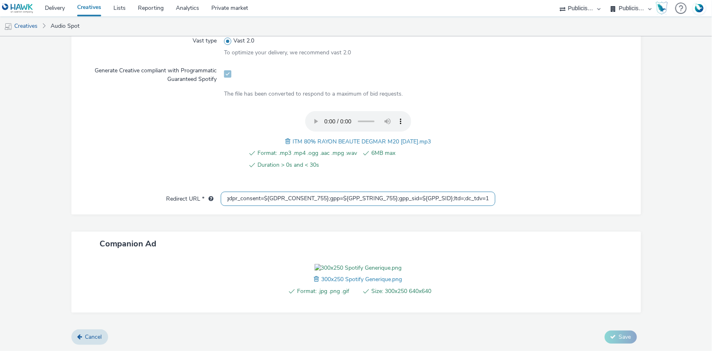
type input "https://[DOMAIN_NAME]/ddm/trackclk/N1477227.5175845SPOTIFY/B34019909.428638497;…"
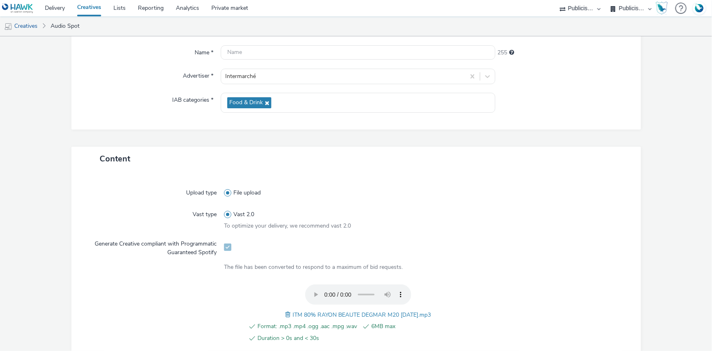
scroll to position [185, 0]
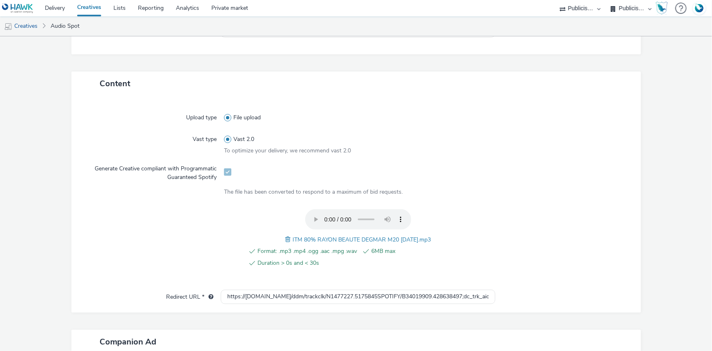
click at [330, 237] on span "ITM 80% RAYON BEAUTE DEGMAR M20 02.09.25.mp3" at bounding box center [362, 240] width 138 height 8
copy span "ITM 80% RAYON BEAUTE DEGMAR M20 02.09.25.mp3"
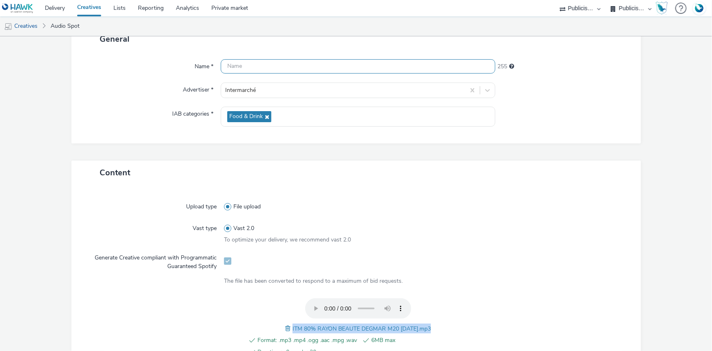
scroll to position [0, 0]
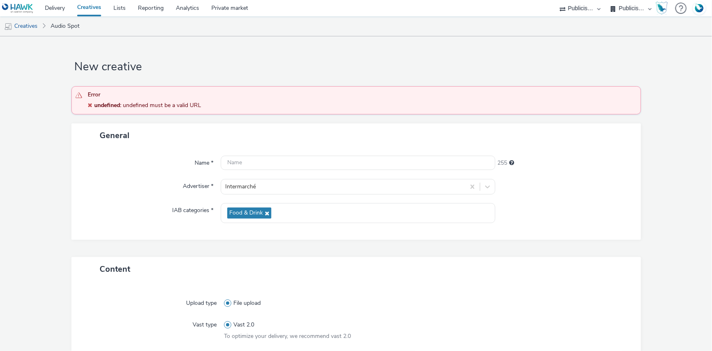
click at [282, 152] on div "Name * 255 Advertiser * Intermarché IAB categories * Food & Drink" at bounding box center [356, 193] width 570 height 92
click at [285, 165] on input "text" at bounding box center [358, 163] width 275 height 14
paste input "ITM 80% RAYON BEAUTE DEGMAR M20 02.09.25.mp3"
drag, startPoint x: 357, startPoint y: 165, endPoint x: 416, endPoint y: 169, distance: 58.9
click at [416, 169] on input "ITM 80% RAYON BEAUTE DEGMAR M20 02.09.25.mp3" at bounding box center [358, 163] width 275 height 14
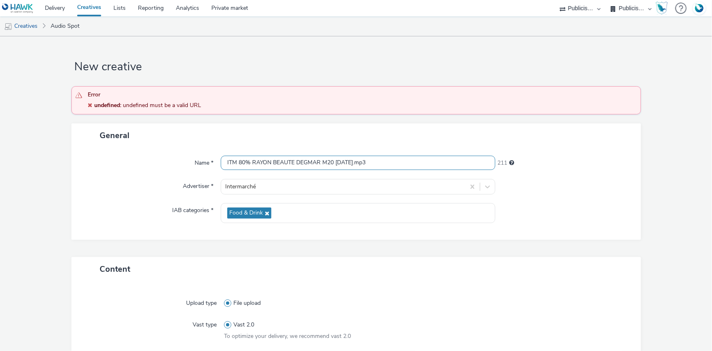
paste input "_Spotify"
type input "ITM 80% RAYON BEAUTE DEGMAR M20 02.09.25_Spotify"
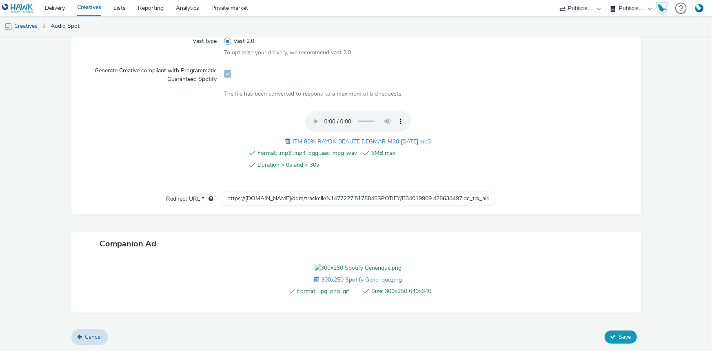
click at [619, 339] on span "Save" at bounding box center [625, 337] width 12 height 8
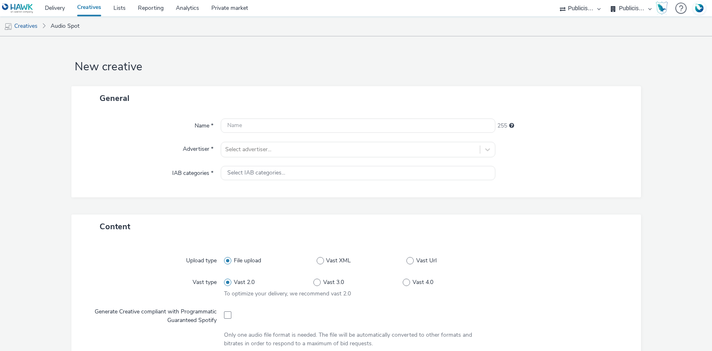
select select "d07aba32-d775-4fed-a722-f10c6504dd64"
select select "f97d6638-e0a1-4f7a-bf46-55015878e29e"
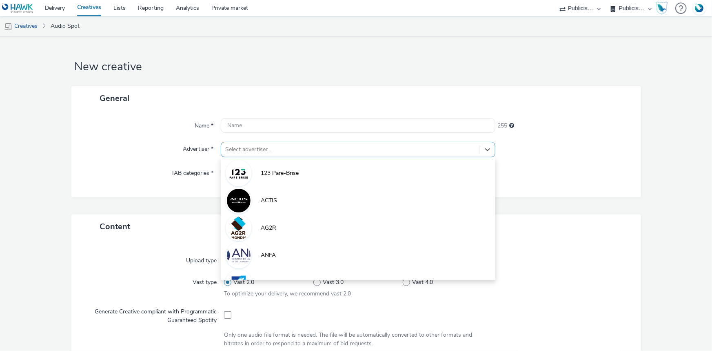
click at [275, 151] on div at bounding box center [350, 150] width 251 height 10
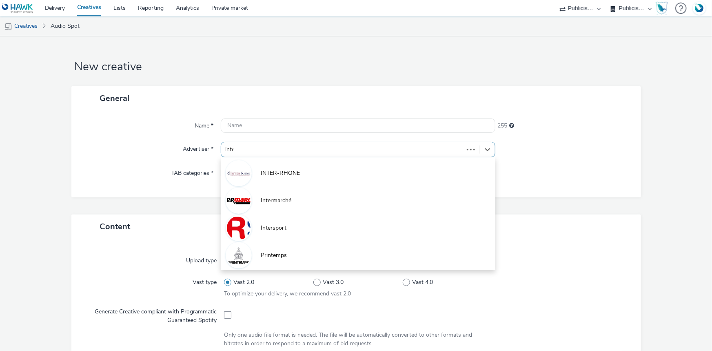
type input "inter"
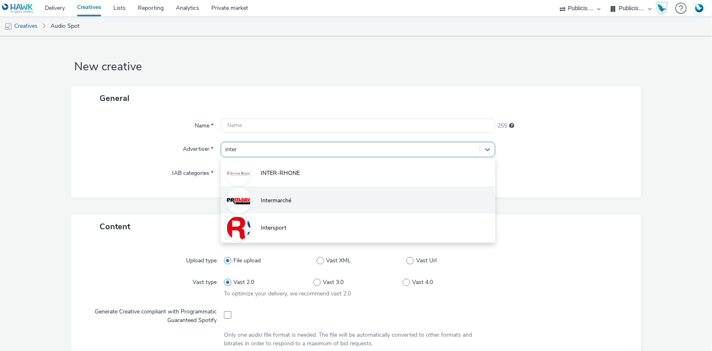
click at [289, 200] on span "Intermarché" at bounding box center [276, 200] width 31 height 8
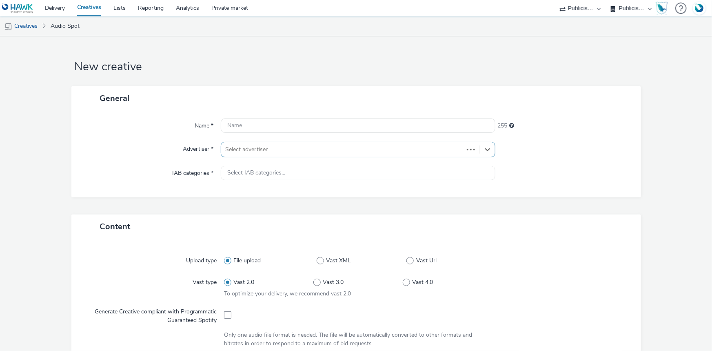
type input "[URL][DOMAIN_NAME]"
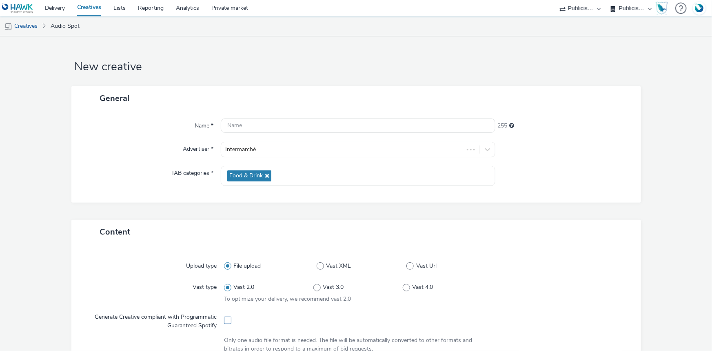
click at [224, 321] on span at bounding box center [227, 319] width 7 height 7
checkbox input "true"
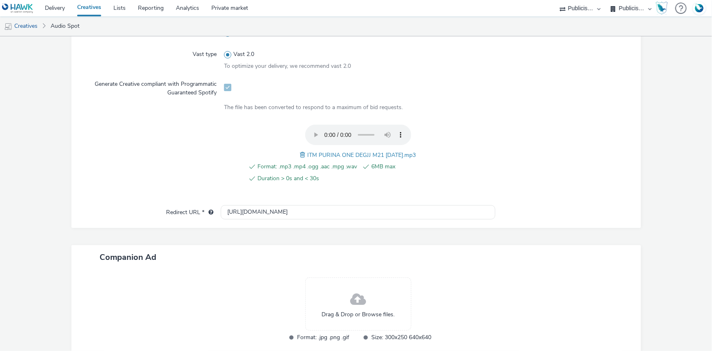
scroll to position [280, 0]
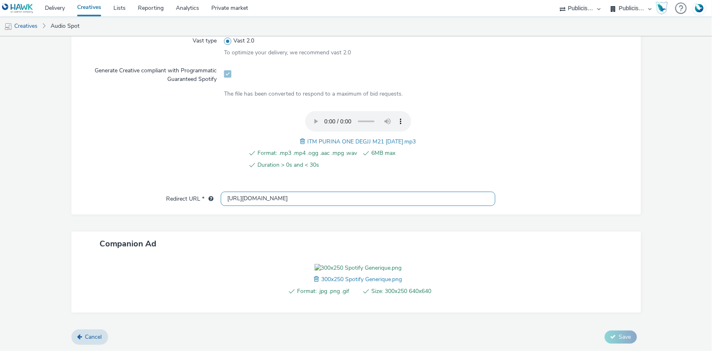
click at [261, 191] on input "[URL][DOMAIN_NAME]" at bounding box center [358, 198] width 275 height 14
paste input "s://[DOMAIN_NAME]/ddm/trackclk/N1477227.5175845SPOTIFY/B34019909.428638497;dc_t…"
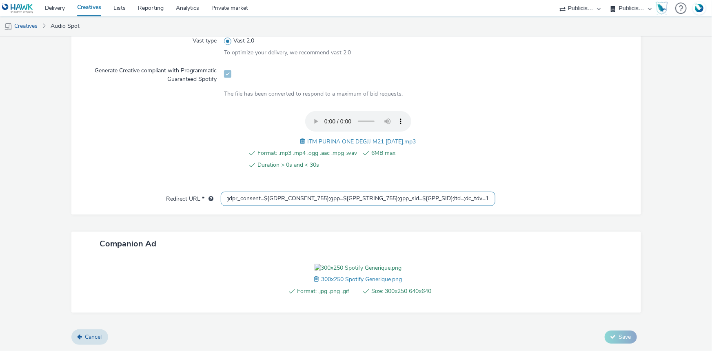
type input "https://ad.doubleclick.net/ddm/trackclk/N1477227.5175845SPOTIFY/B34019909.42863…"
click at [327, 106] on form "New creative General Name * 255 Advertiser * Intermarché IAB categories * Food …" at bounding box center [356, 70] width 712 height 561
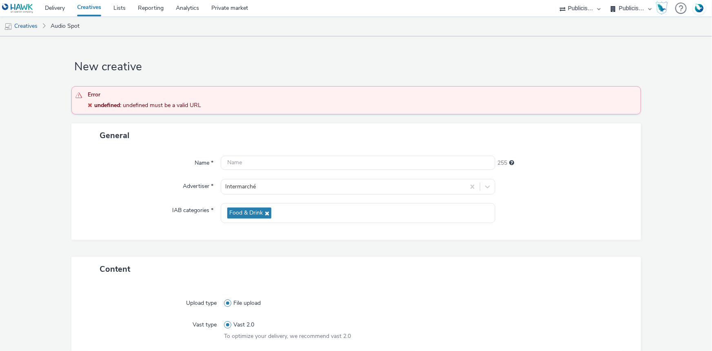
click at [327, 106] on div "undefined : undefined must be a valid URL" at bounding box center [362, 105] width 549 height 8
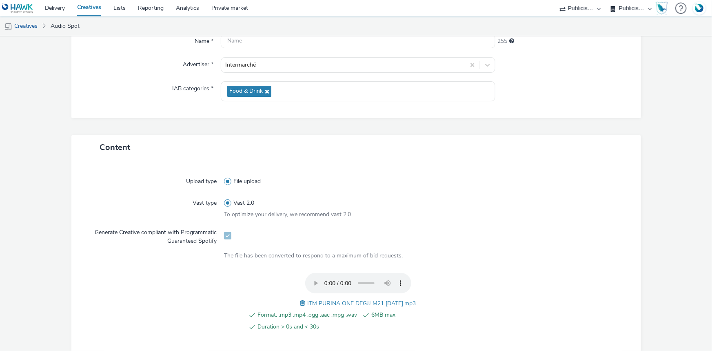
scroll to position [223, 0]
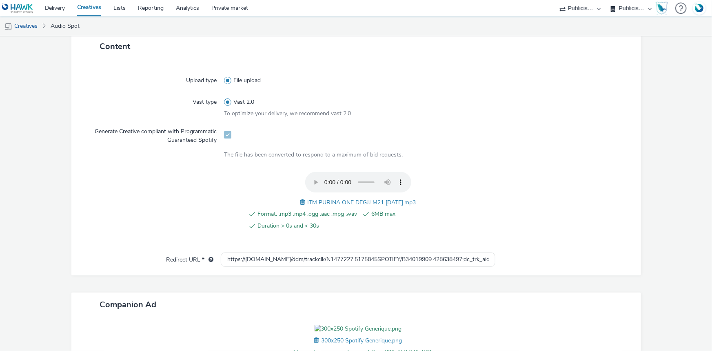
click at [342, 205] on div "ITM PURINA ONE DEGJJ M21 05.09.25.mp3" at bounding box center [358, 202] width 116 height 10
click at [341, 202] on span "ITM PURINA ONE DEGJJ M21 05.09.25.mp3" at bounding box center [362, 202] width 109 height 8
copy span "ITM PURINA ONE DEGJJ M21 05.09.25.mp3"
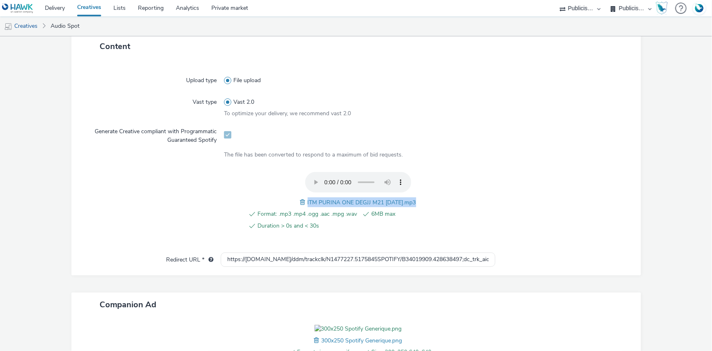
scroll to position [0, 0]
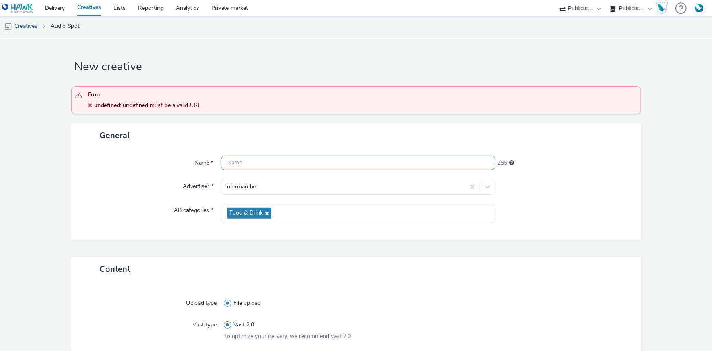
click at [263, 162] on input "text" at bounding box center [358, 163] width 275 height 14
paste input "ITM PURINA ONE DEGJJ M21 05.09.25.mp3"
type input "ITM PURINA ONE DEGJJ M21 05.09.25_Spotify"
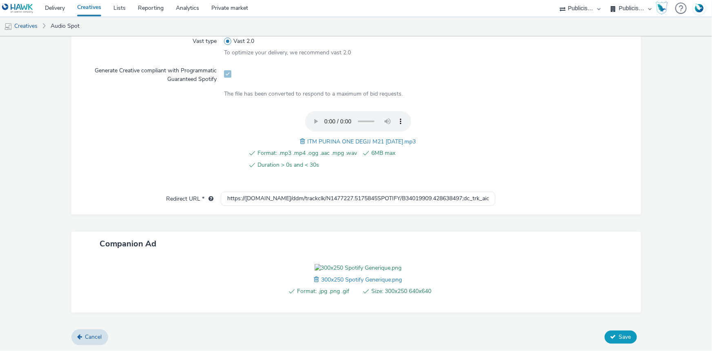
click at [611, 337] on icon at bounding box center [614, 337] width 6 height 6
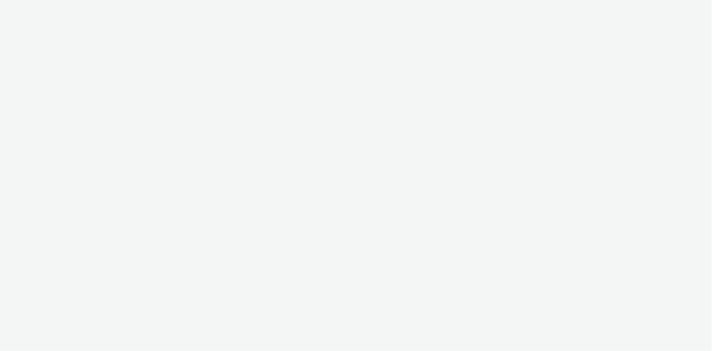
select select "736c65be-d9cf-44d3-ad4f-8a567b391e95"
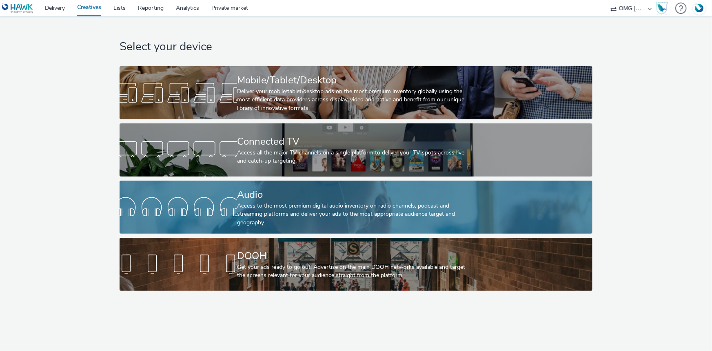
click at [252, 203] on div "Access to the most premium digital audio inventory on radio channels, podcast a…" at bounding box center [354, 214] width 235 height 25
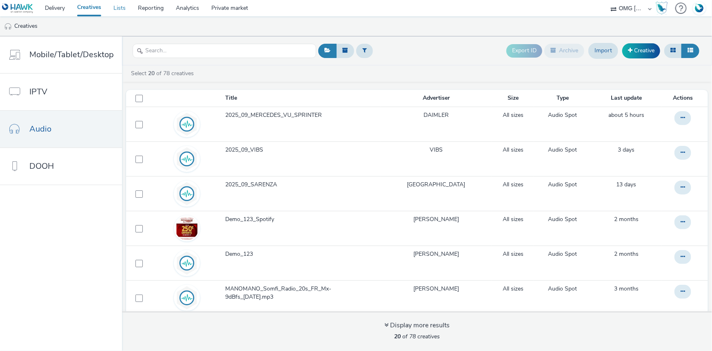
click at [118, 10] on link "Lists" at bounding box center [119, 8] width 24 height 16
